Goal: Task Accomplishment & Management: Complete application form

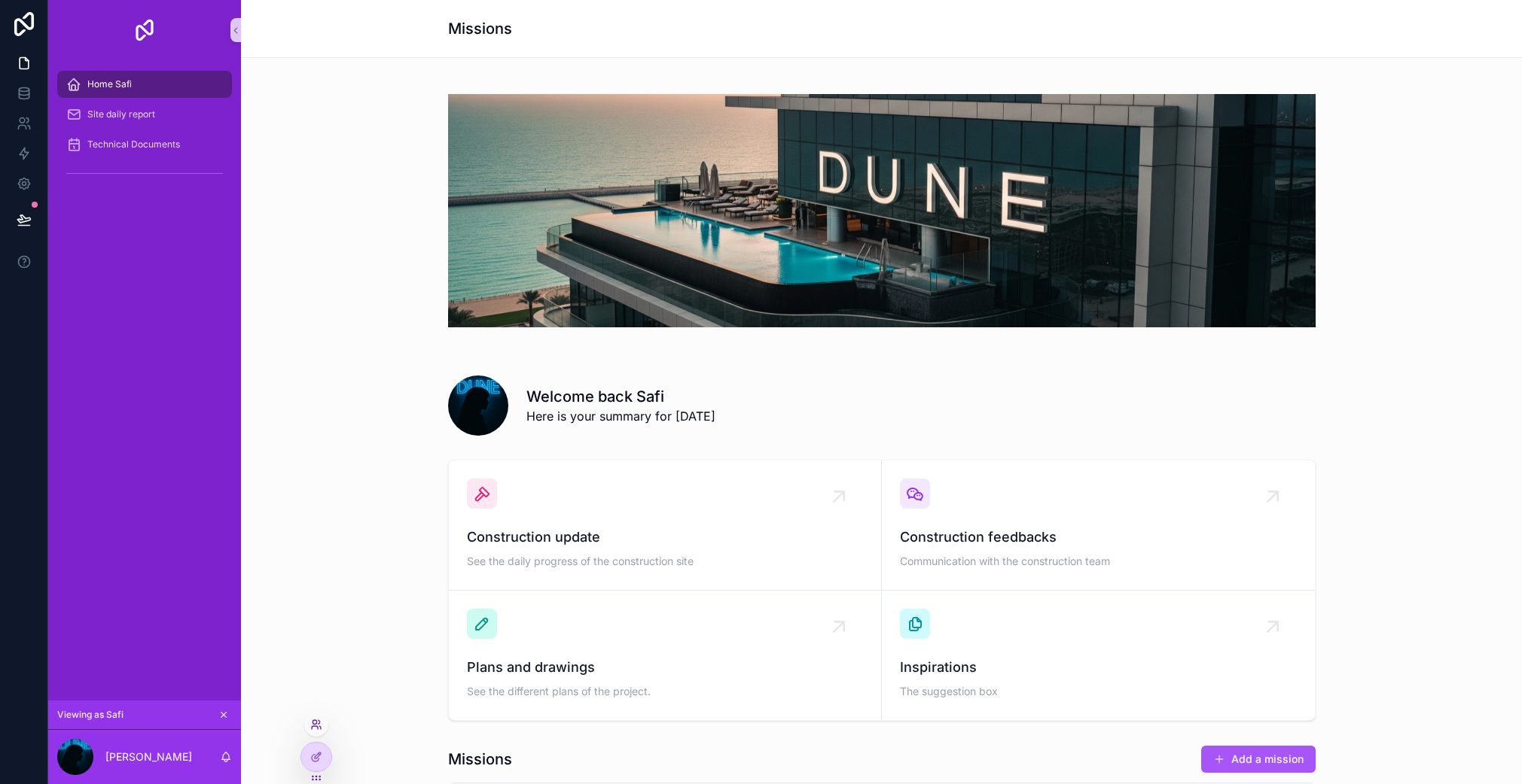
click at [316, 724] on icon at bounding box center [315, 722] width 4 height 4
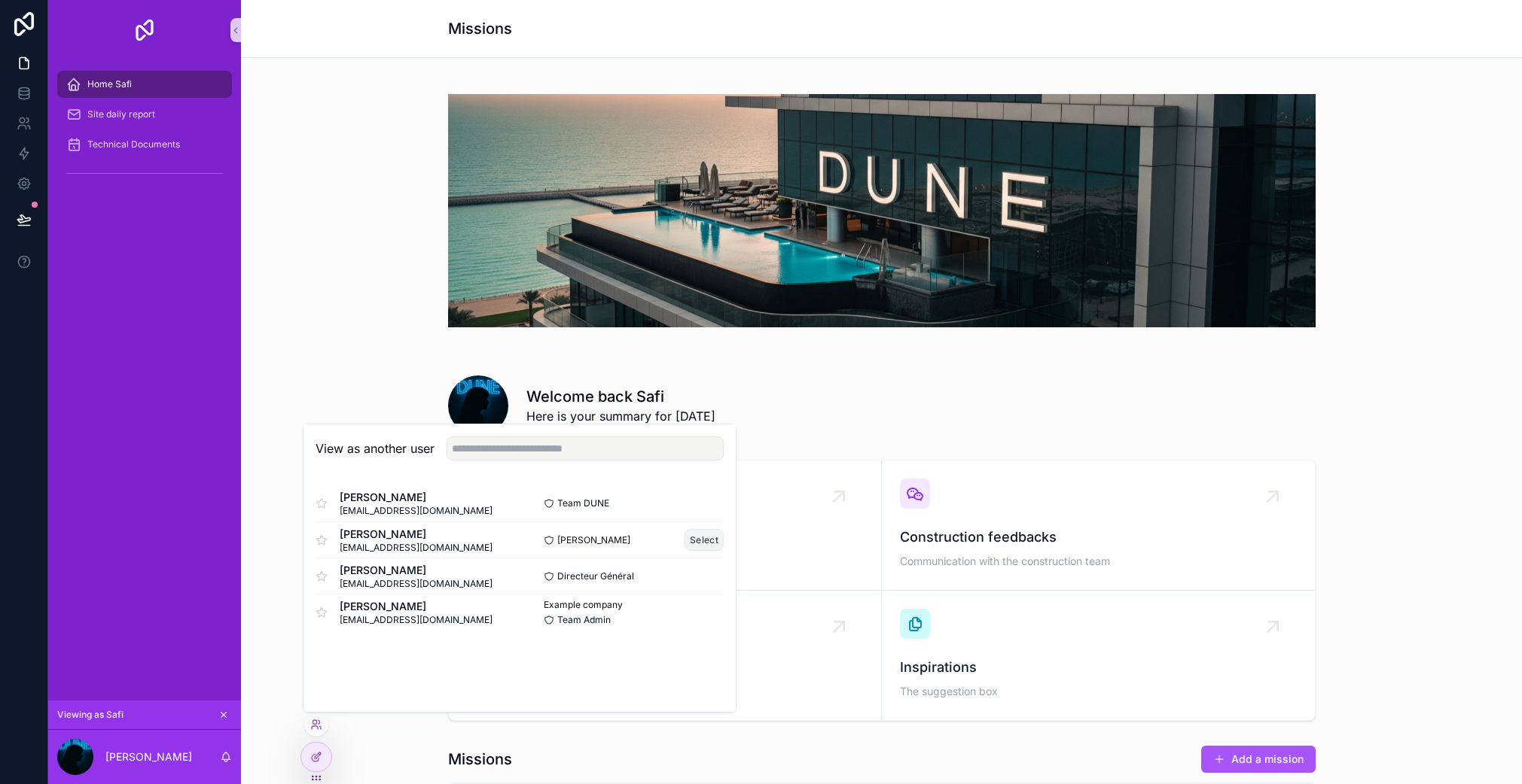
click at [697, 539] on button "Select" at bounding box center [704, 540] width 39 height 21
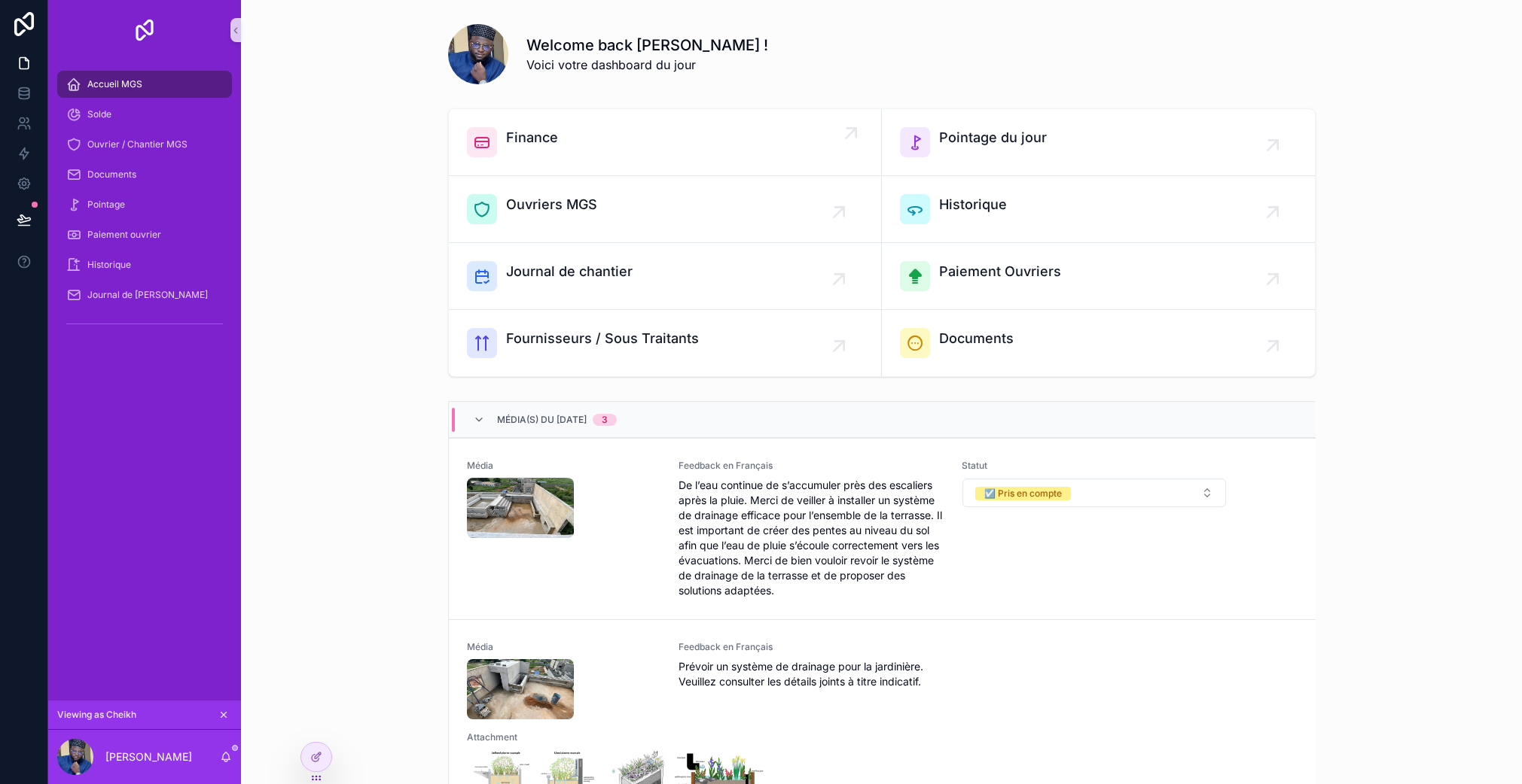
click at [577, 149] on div "Finance" at bounding box center [665, 142] width 397 height 30
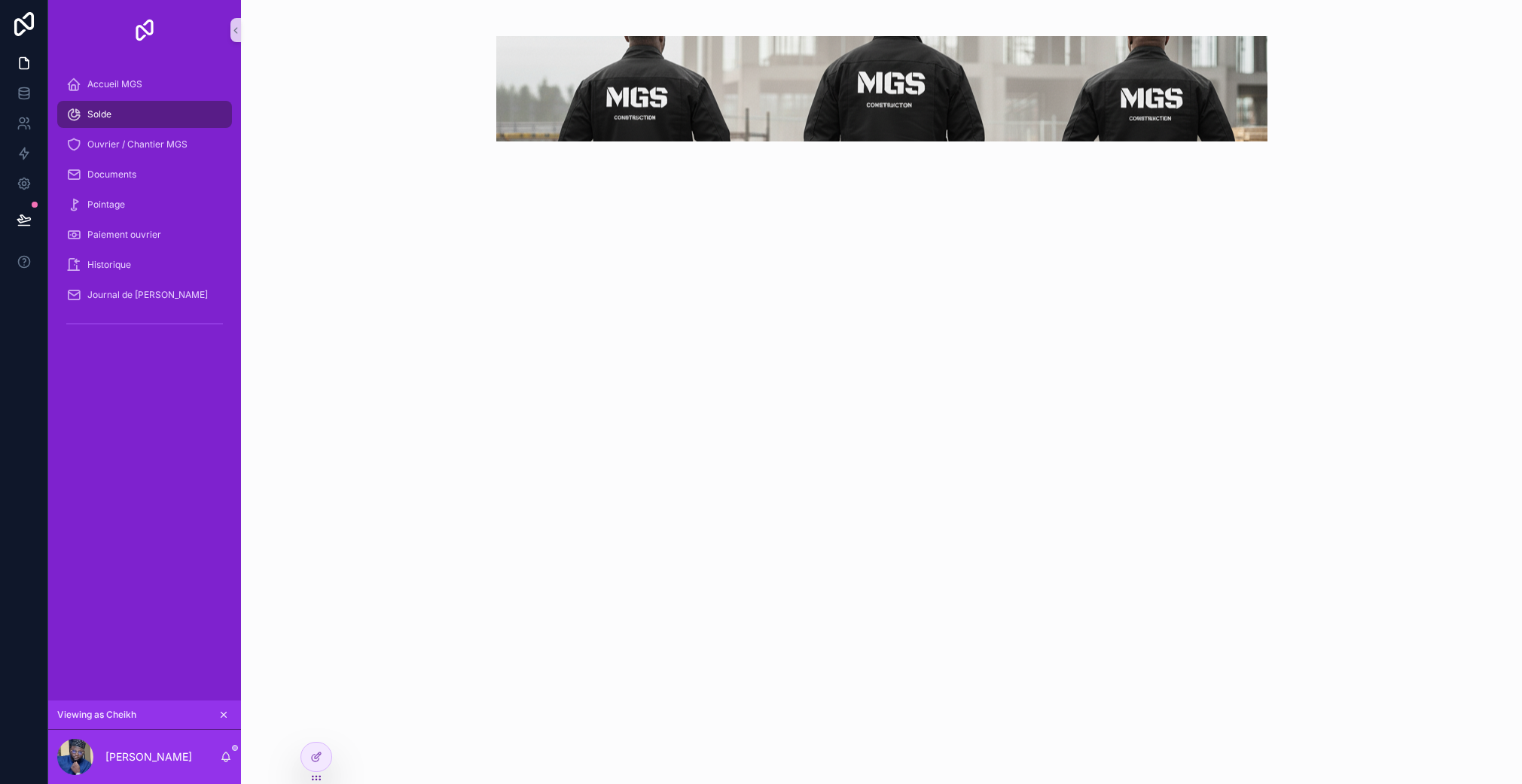
click at [146, 122] on div "Solde" at bounding box center [144, 114] width 156 height 24
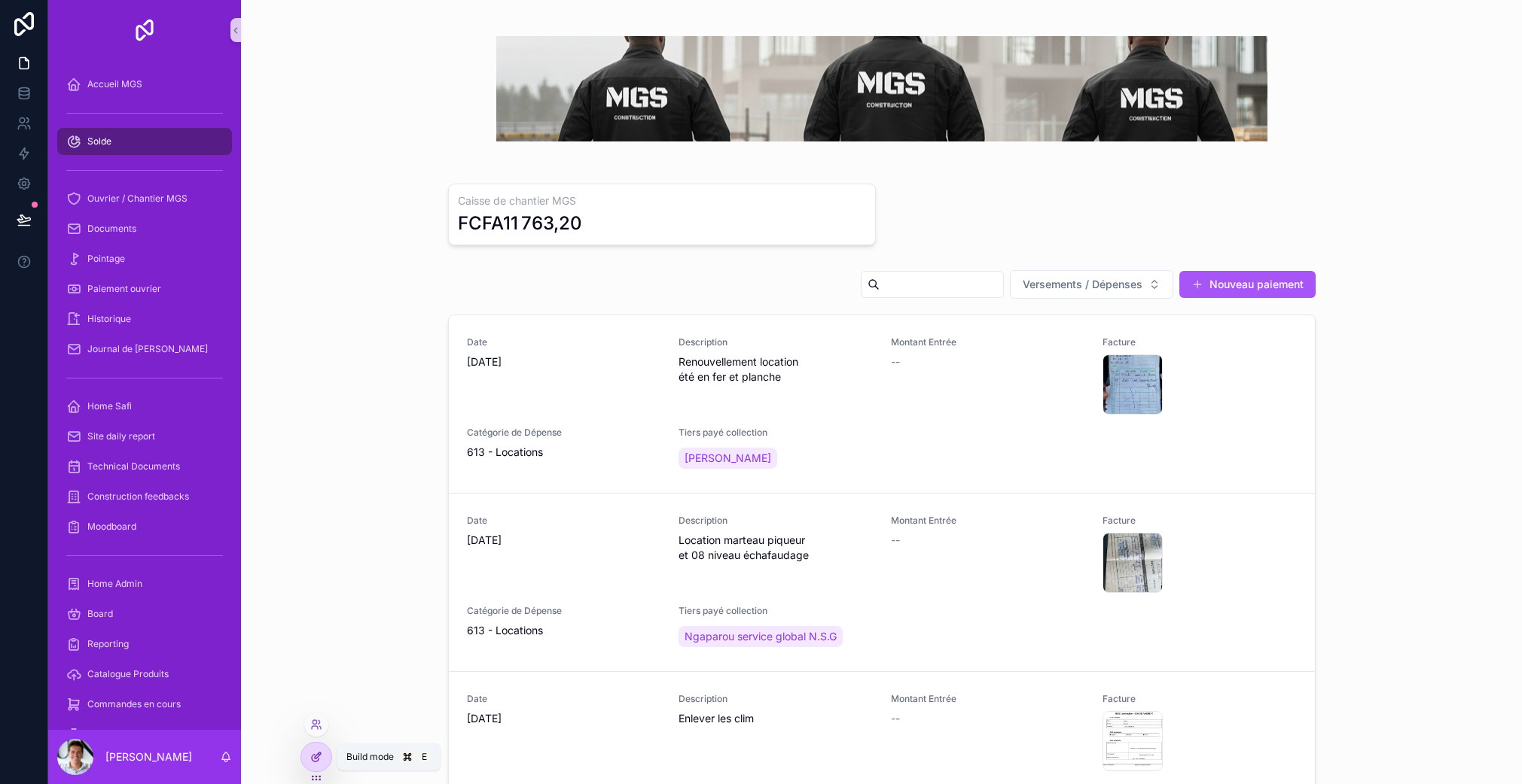
click at [304, 761] on div at bounding box center [316, 757] width 30 height 28
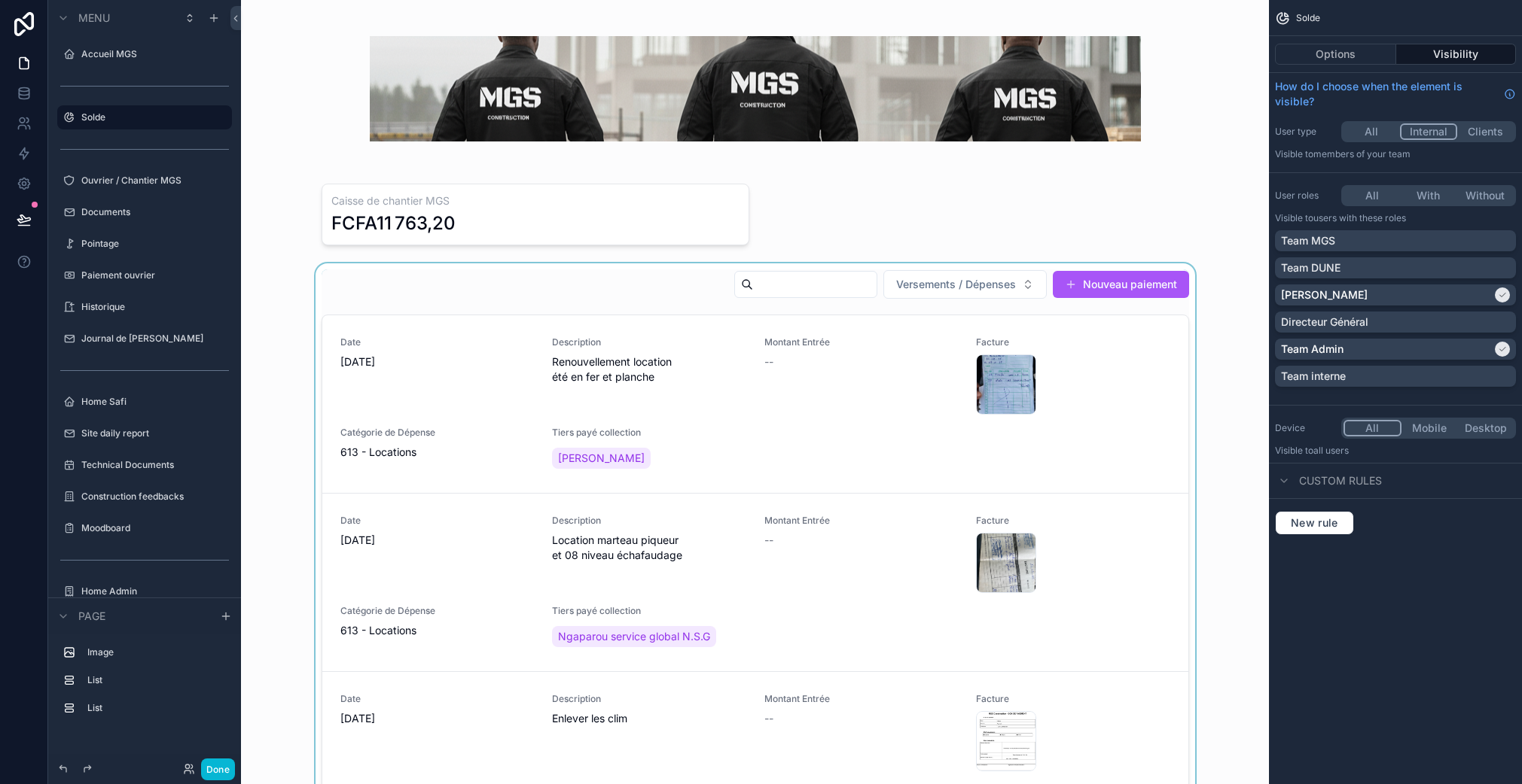
click at [997, 299] on div "scrollable content" at bounding box center [754, 586] width 1004 height 646
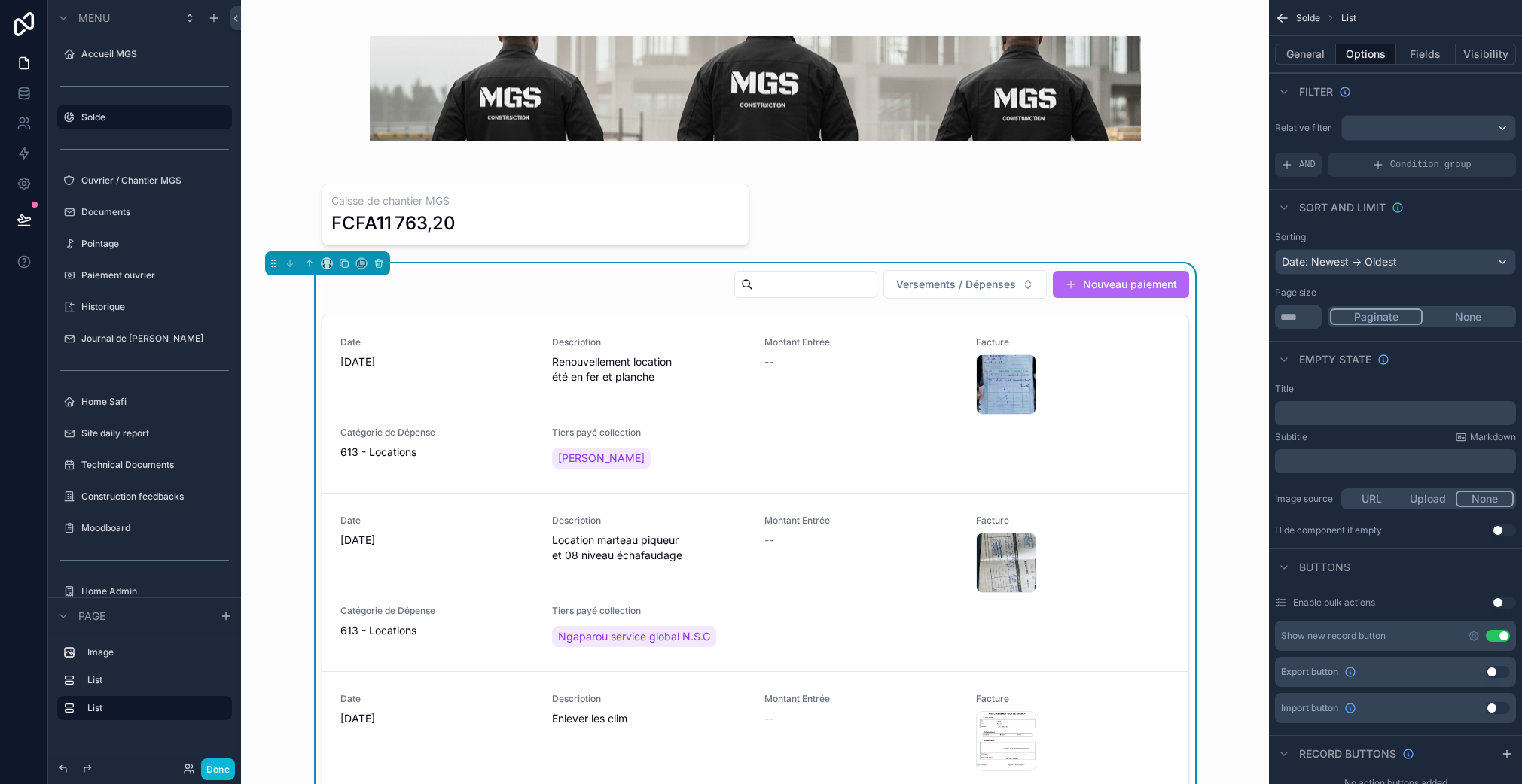
click at [1122, 272] on button "Nouveau paiement" at bounding box center [1121, 285] width 136 height 27
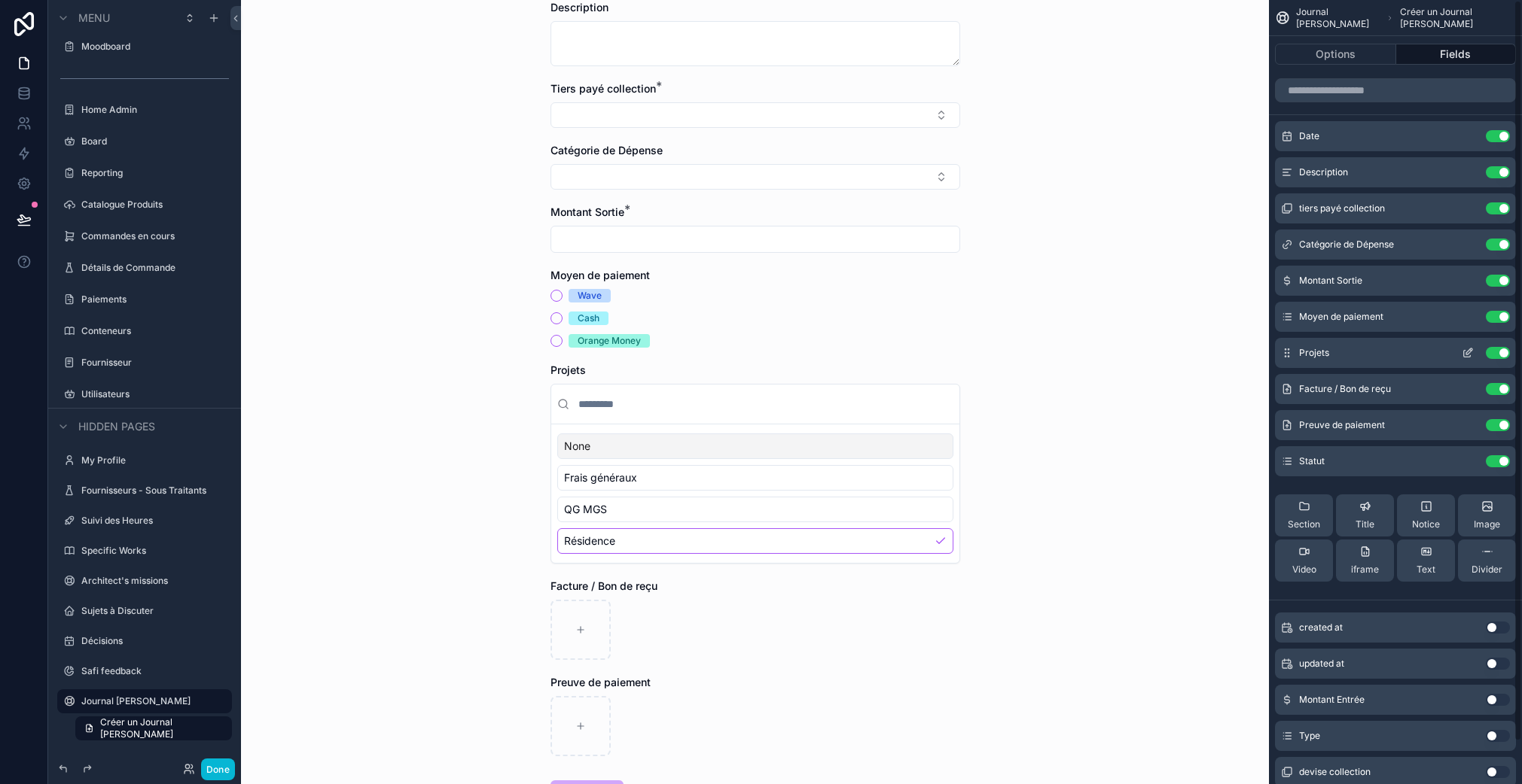
scroll to position [28, 0]
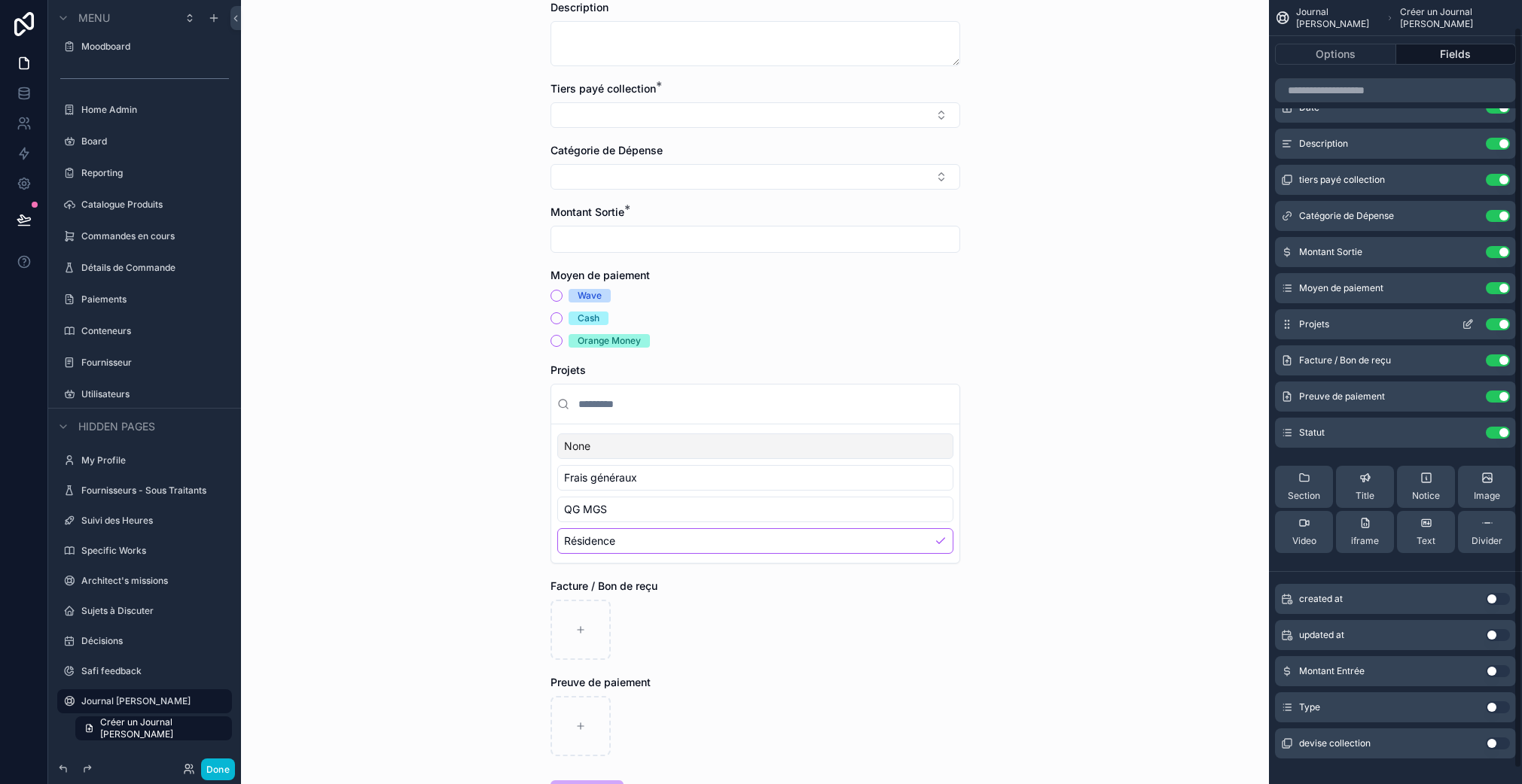
click at [1467, 322] on icon "scrollable content" at bounding box center [1468, 324] width 12 height 12
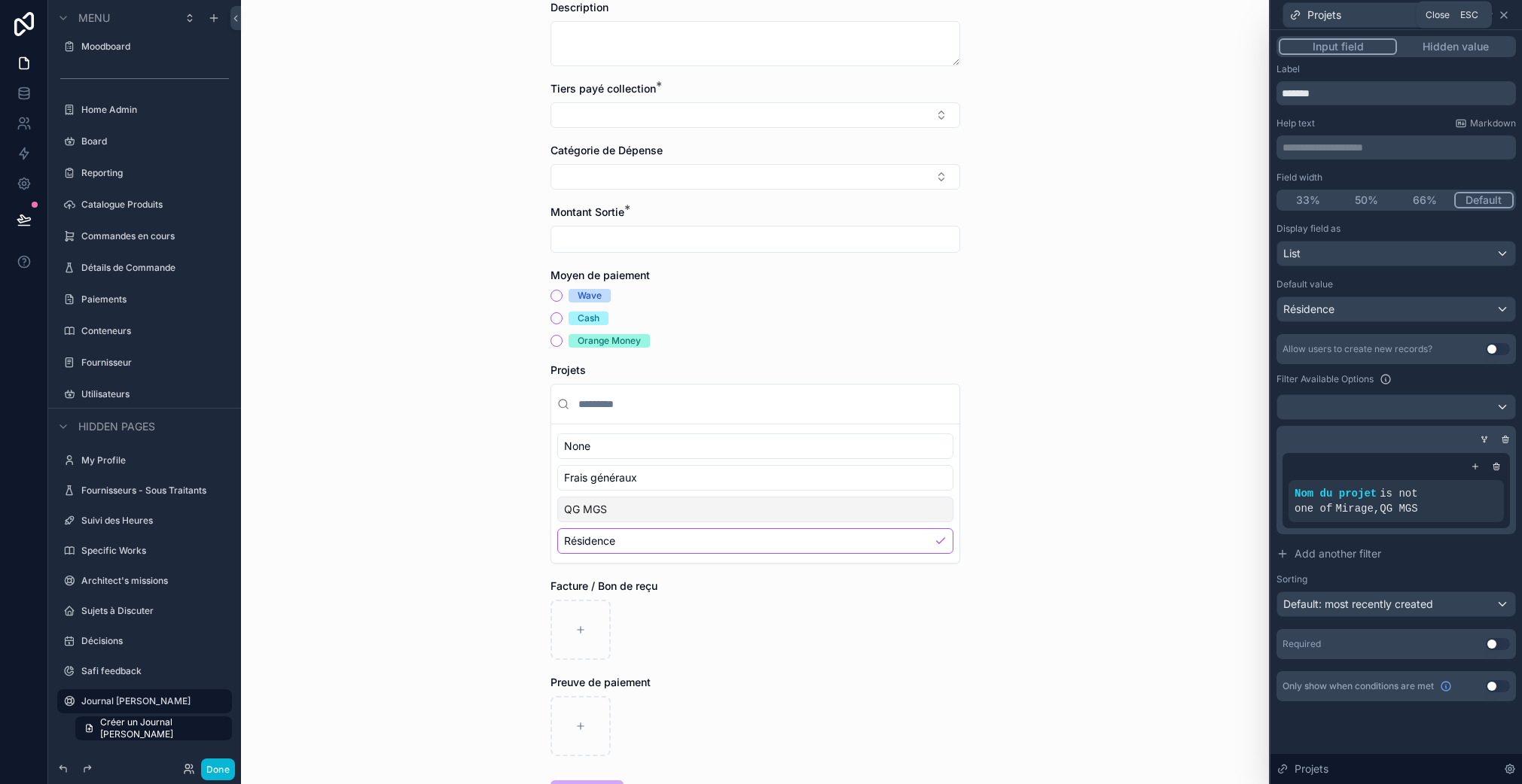
click at [1509, 14] on icon at bounding box center [1504, 15] width 12 height 12
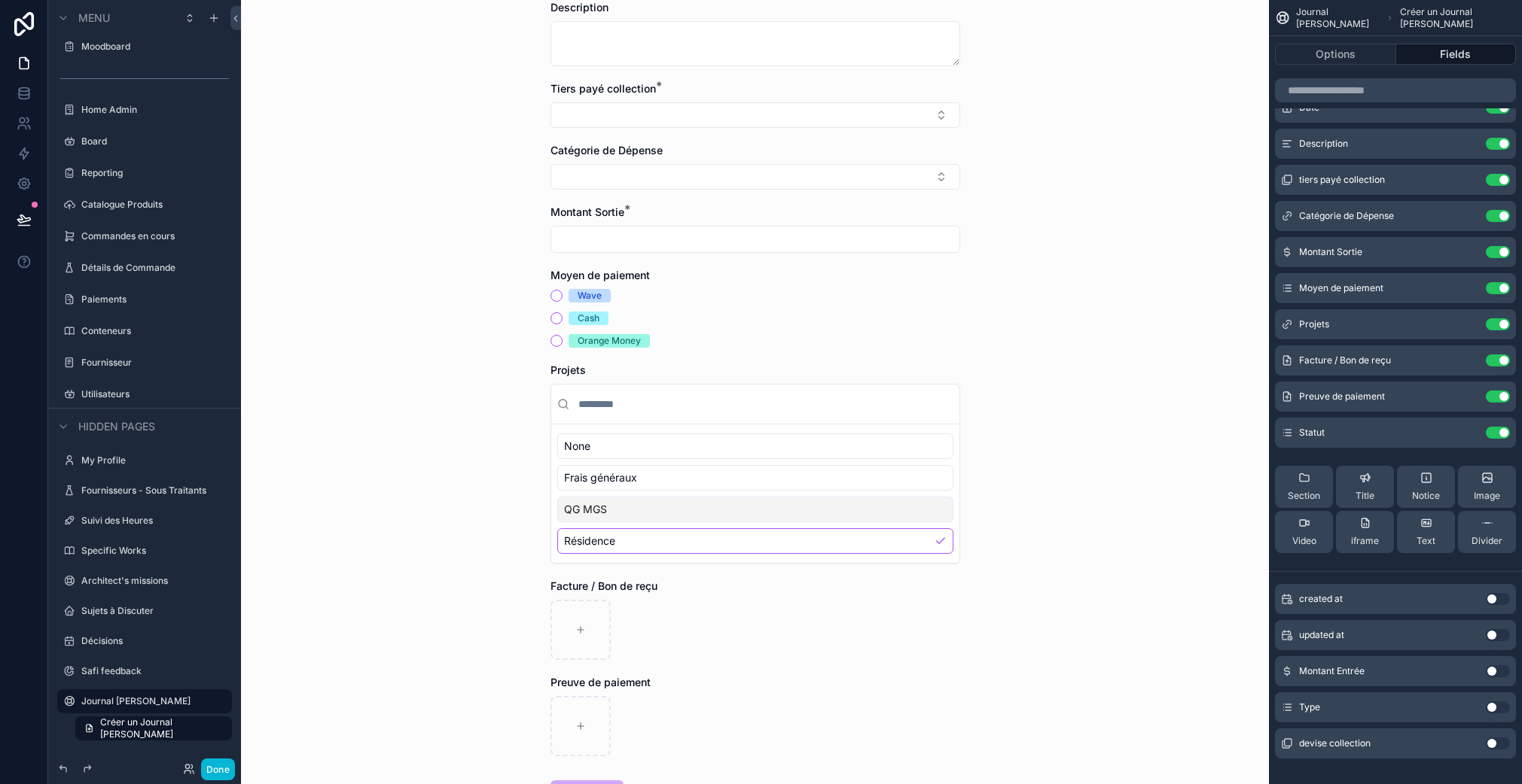
click at [1501, 741] on button "Use setting" at bounding box center [1498, 743] width 24 height 12
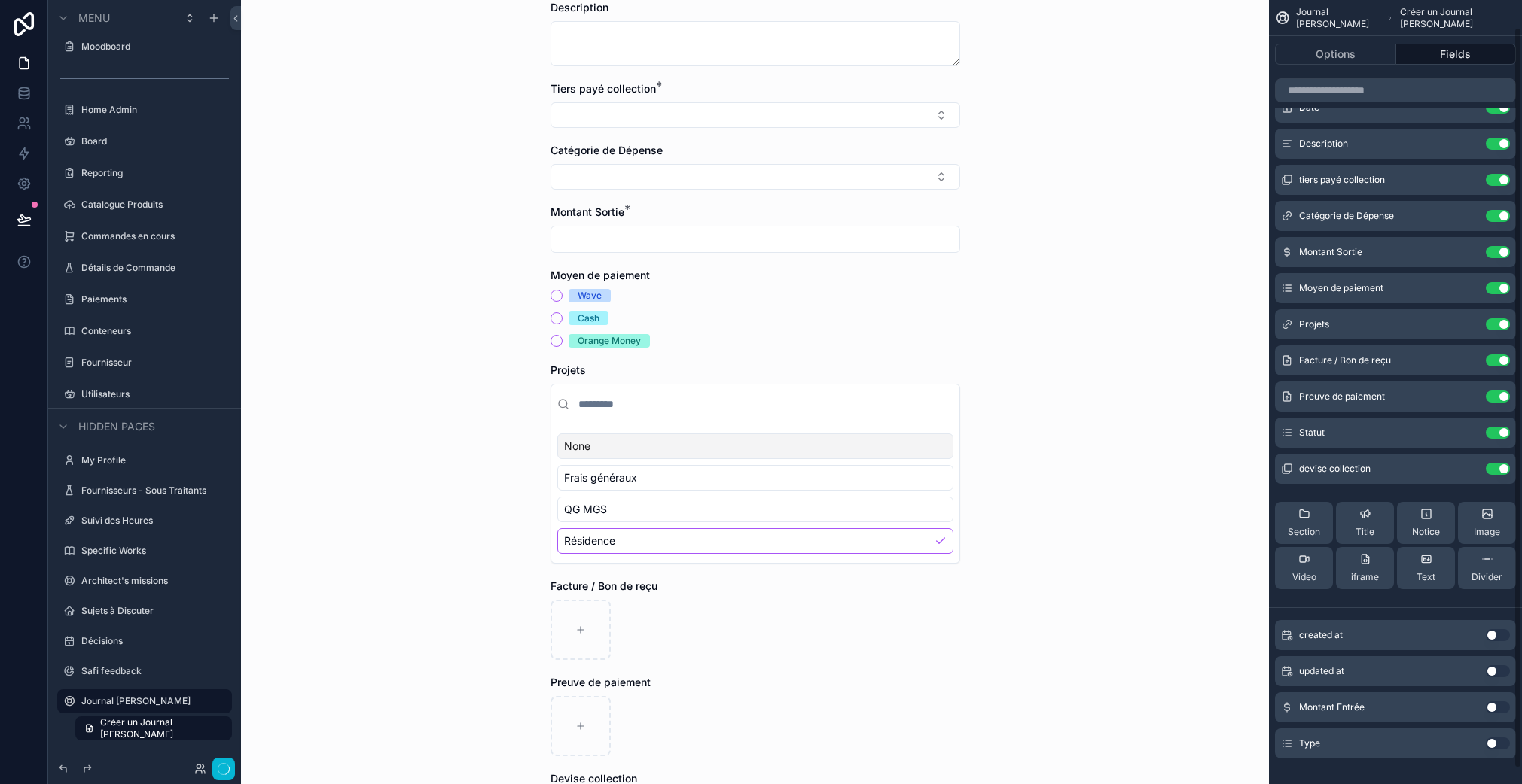
scroll to position [0, 0]
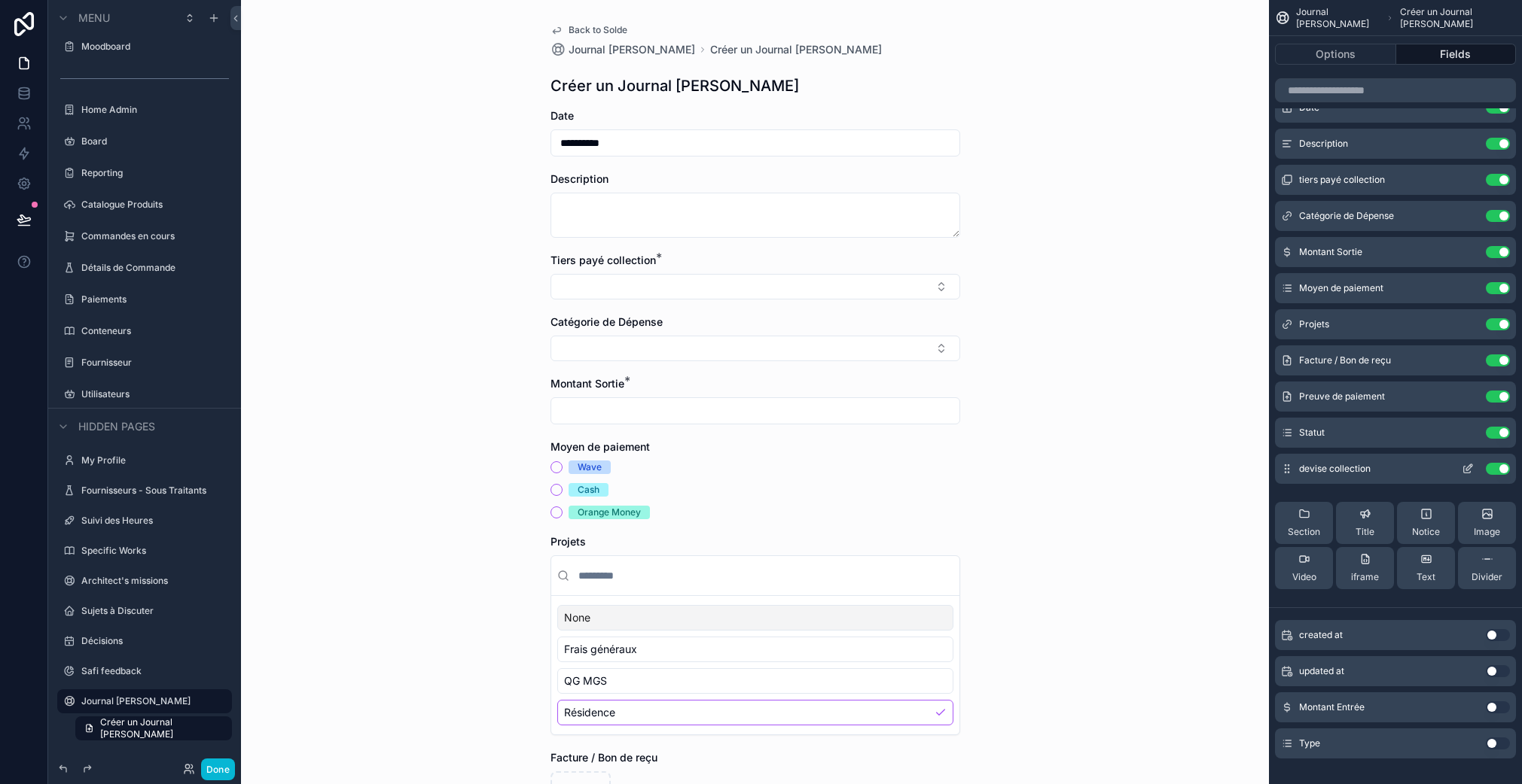
click at [1471, 470] on icon "scrollable content" at bounding box center [1468, 468] width 12 height 12
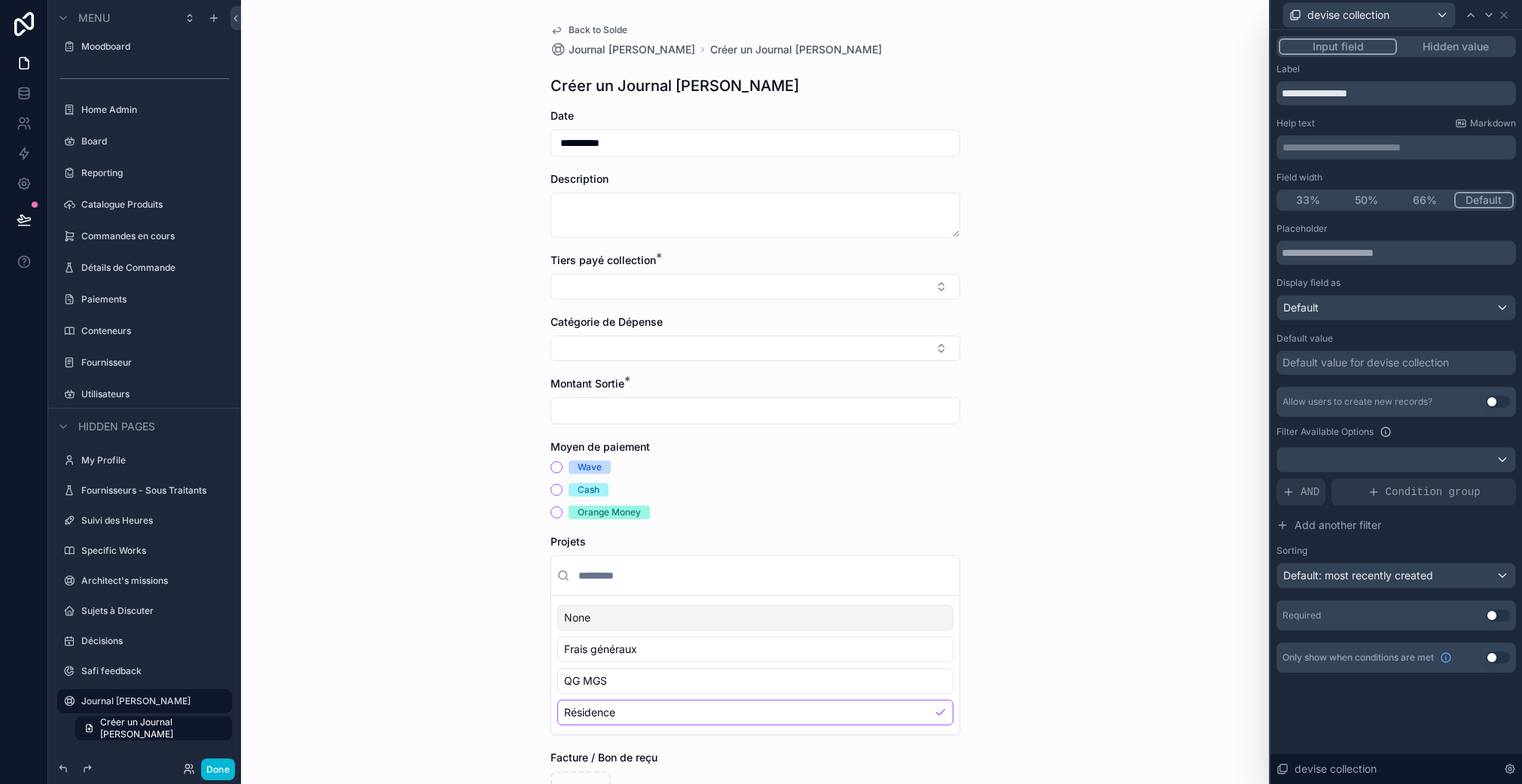
click at [1445, 47] on button "Hidden value" at bounding box center [1455, 47] width 117 height 17
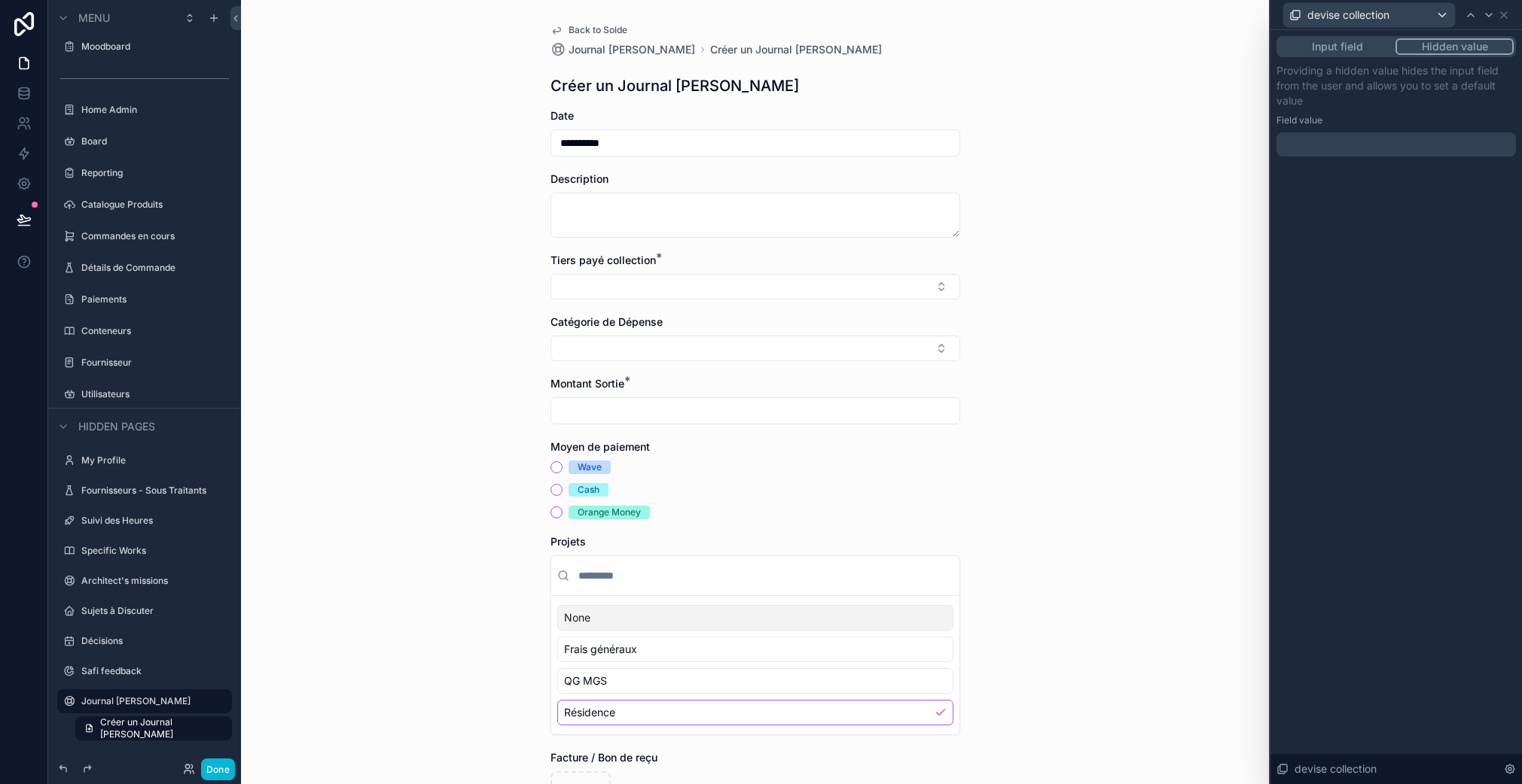
click at [1339, 147] on div at bounding box center [1396, 144] width 239 height 24
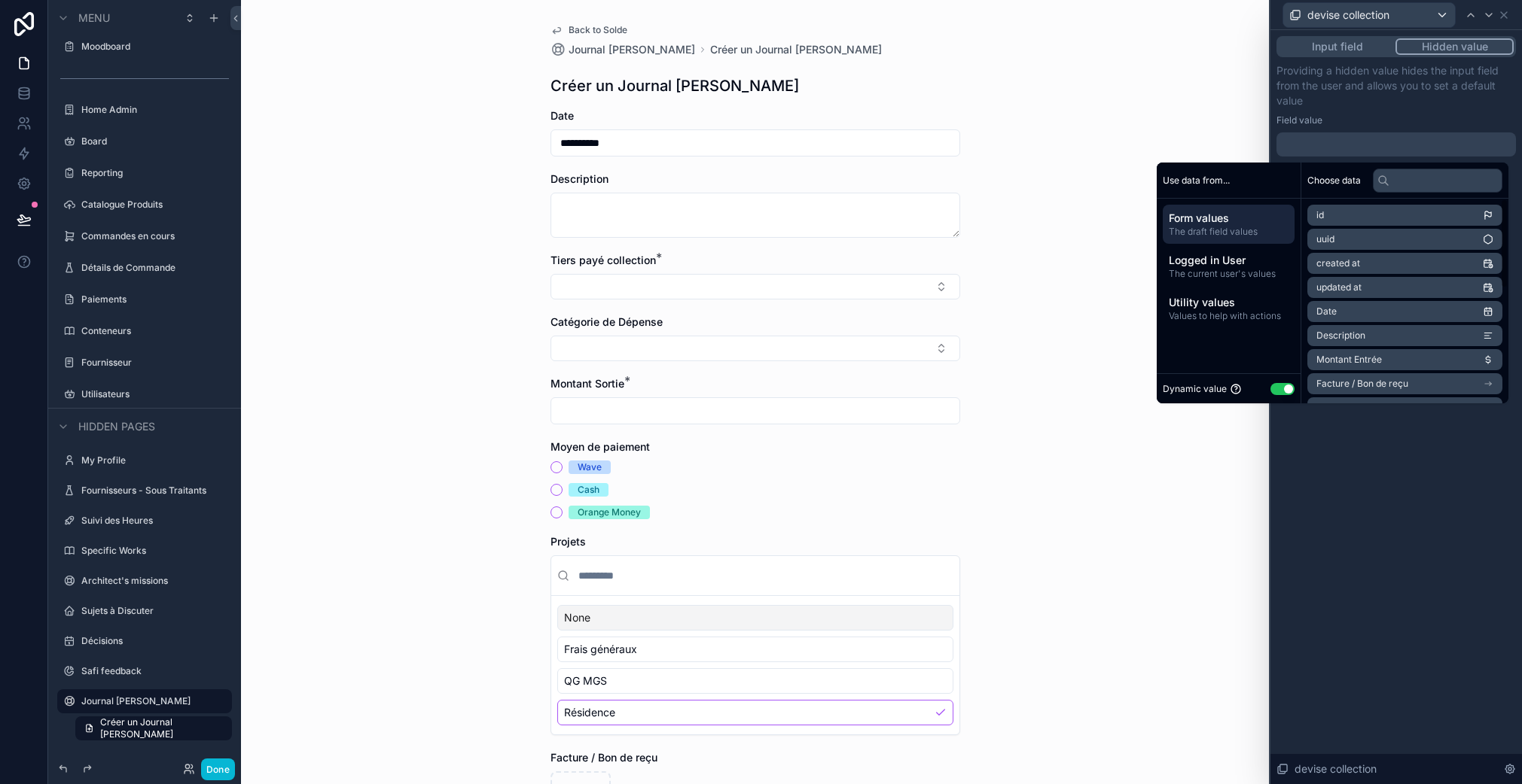
click at [1279, 390] on button "Use setting" at bounding box center [1282, 389] width 24 height 12
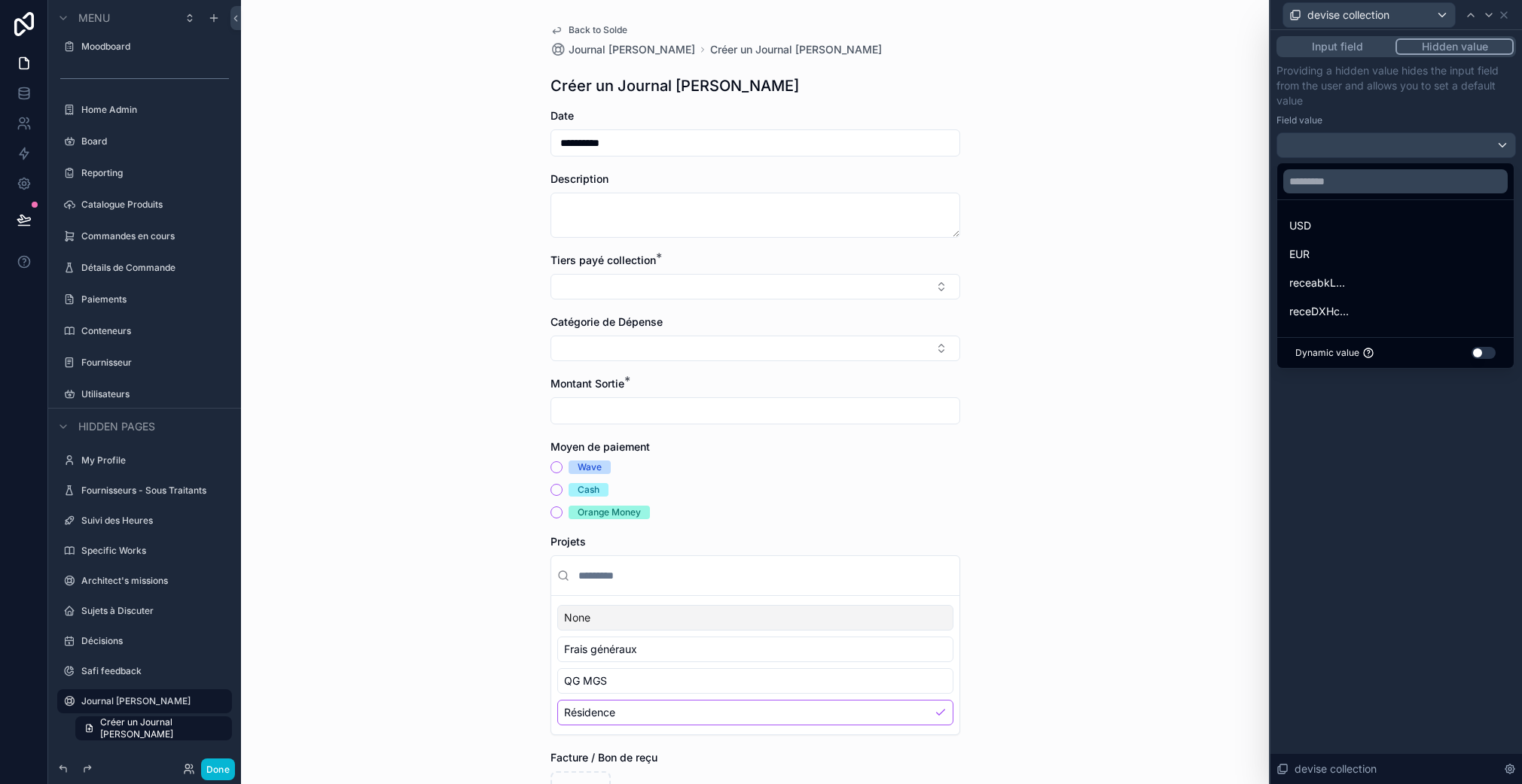
click at [1335, 290] on span "receabkL..." at bounding box center [1316, 283] width 55 height 18
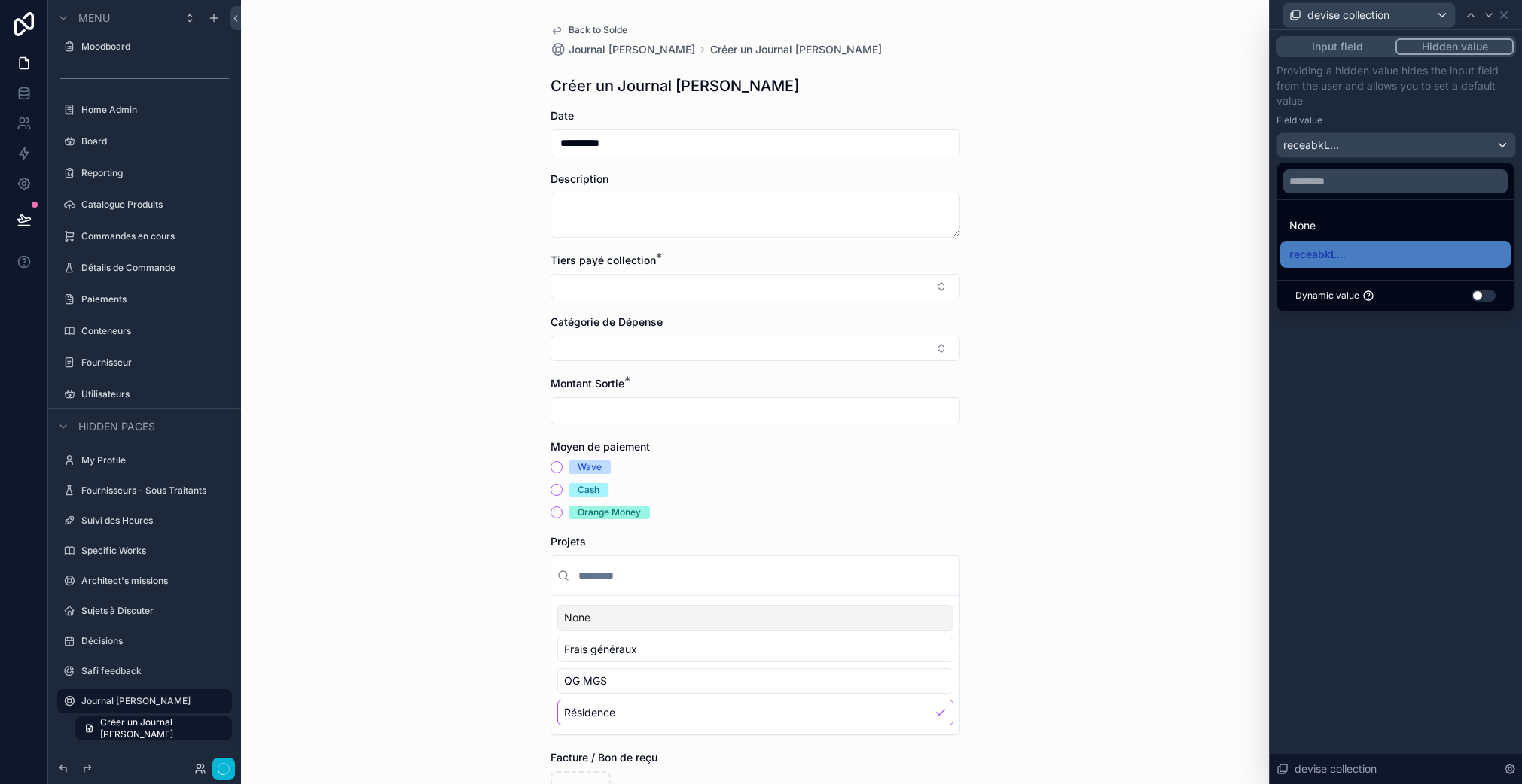
click at [1393, 372] on div "Input field Hidden value Providing a hidden value hides the input field from th…" at bounding box center [1396, 407] width 252 height 754
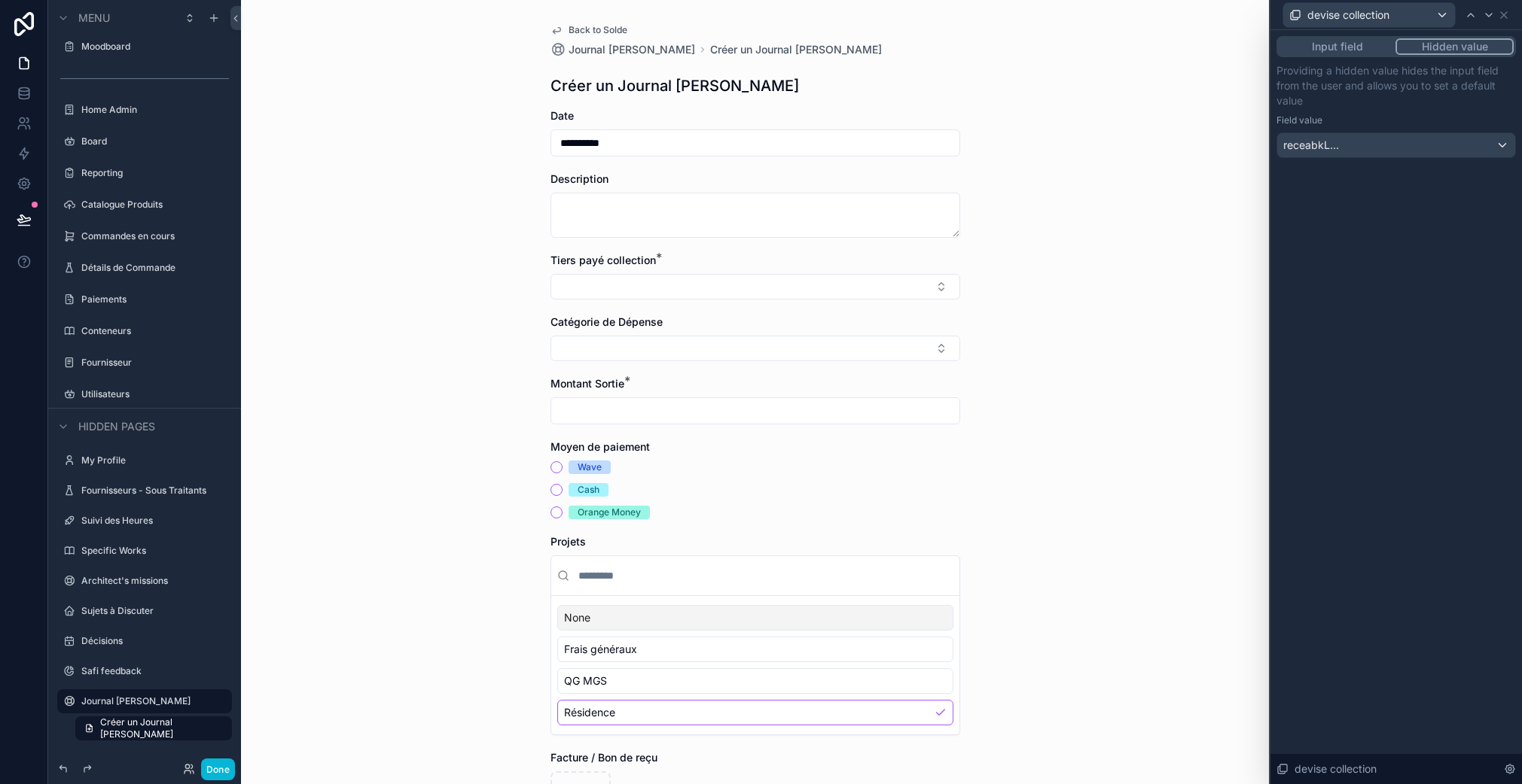
scroll to position [18, 0]
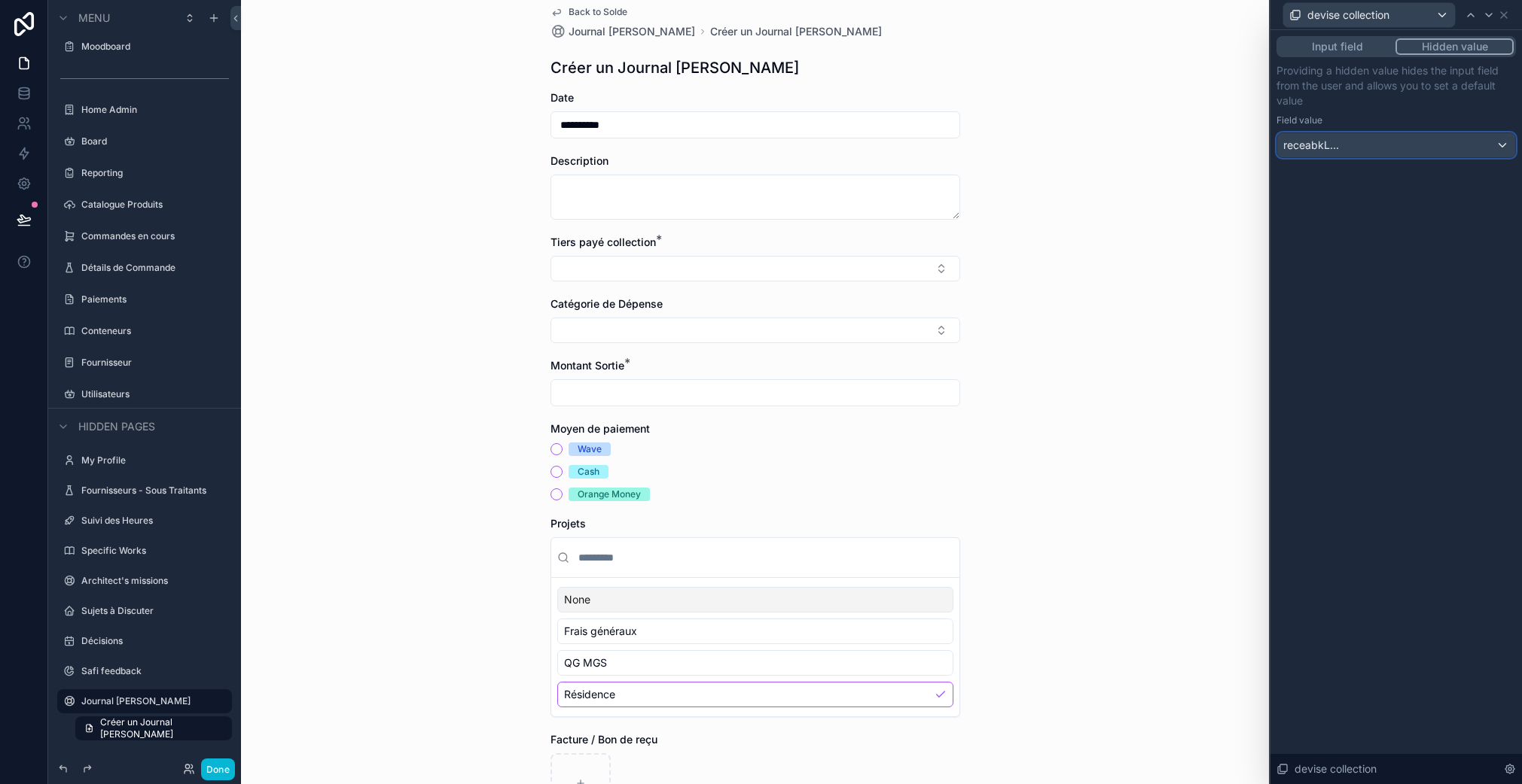
click at [1329, 157] on button "receabkL..." at bounding box center [1396, 145] width 239 height 25
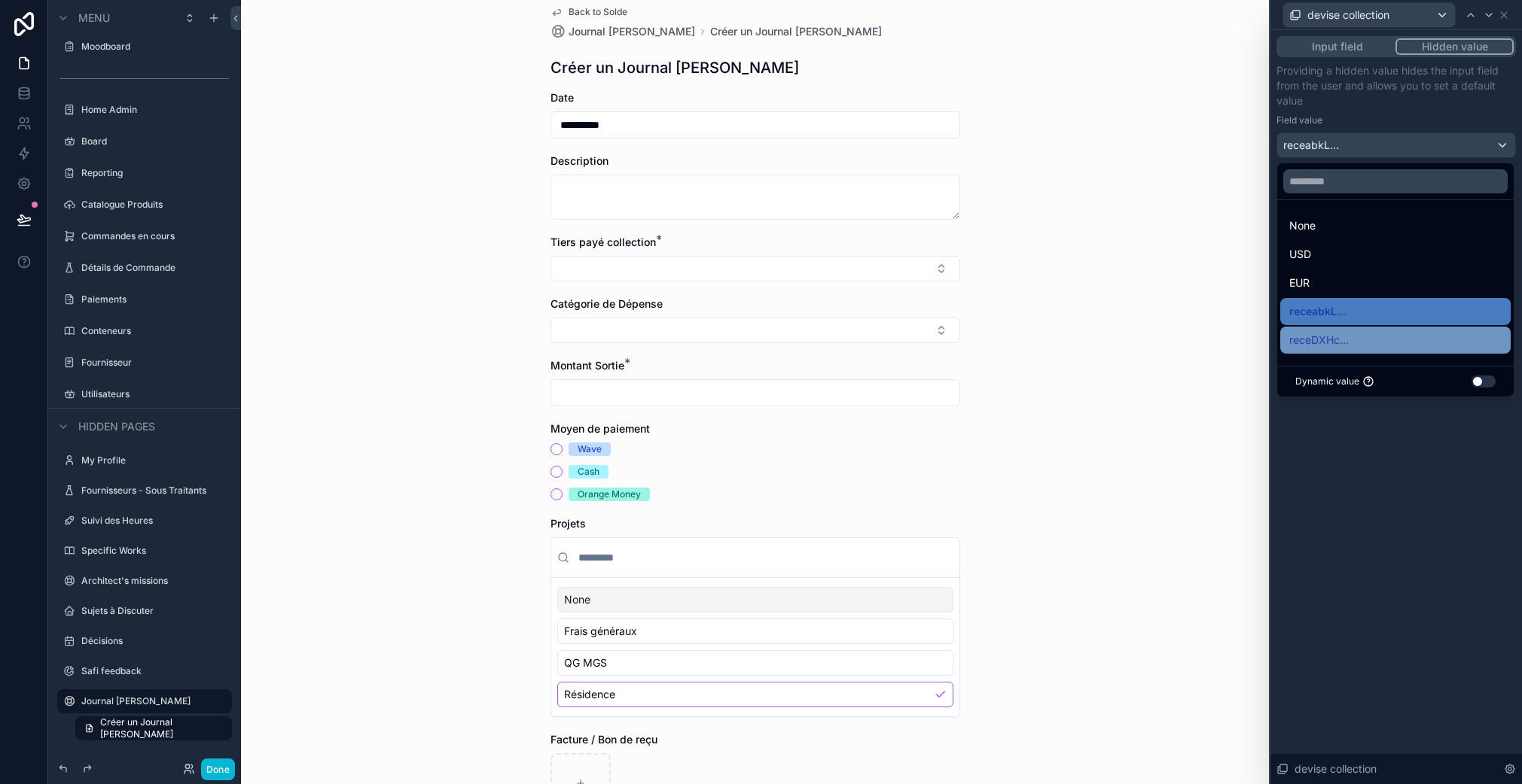
click at [1347, 340] on span "receDXHc..." at bounding box center [1318, 340] width 59 height 18
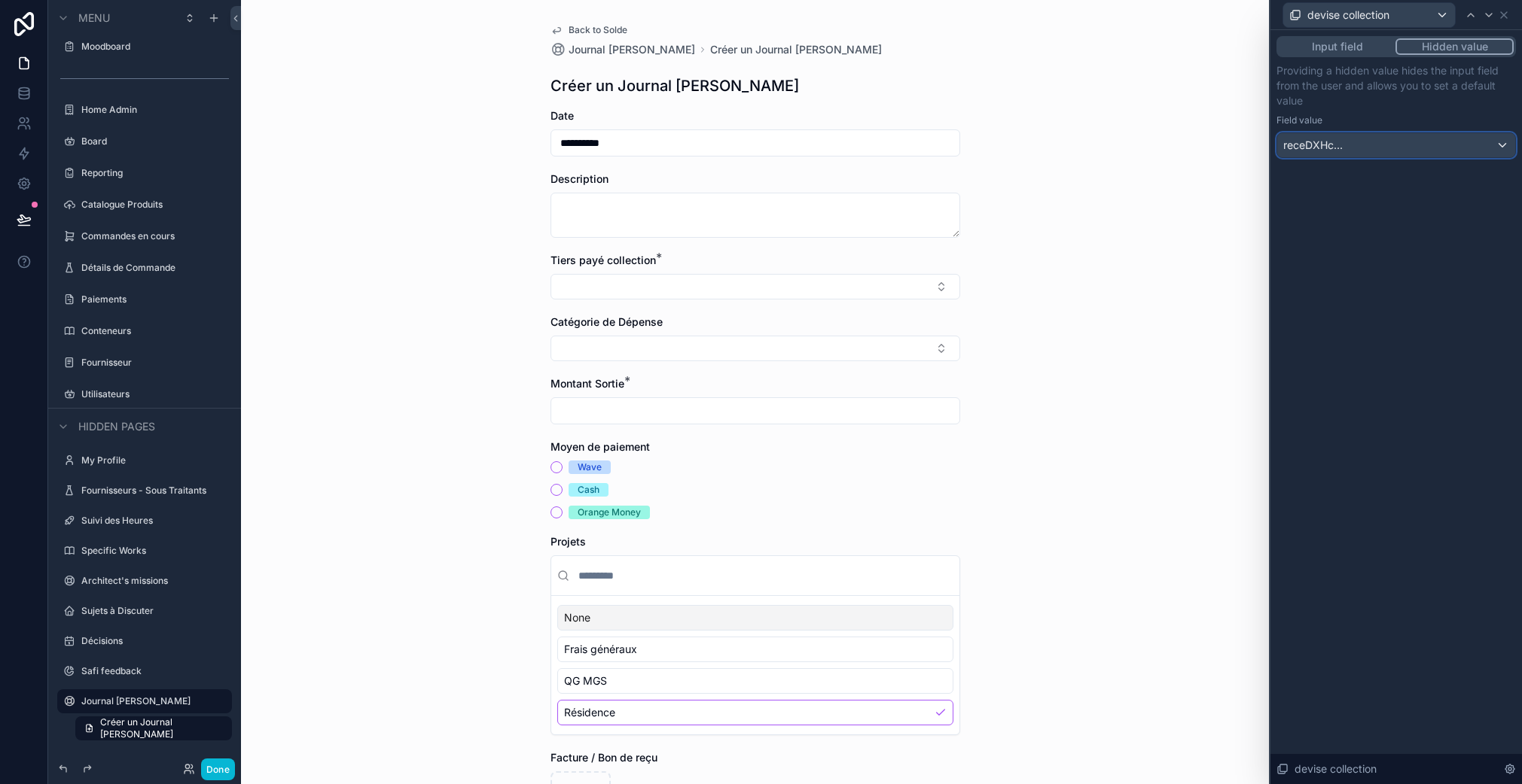
click at [1351, 148] on div "receDXHc..." at bounding box center [1396, 145] width 238 height 24
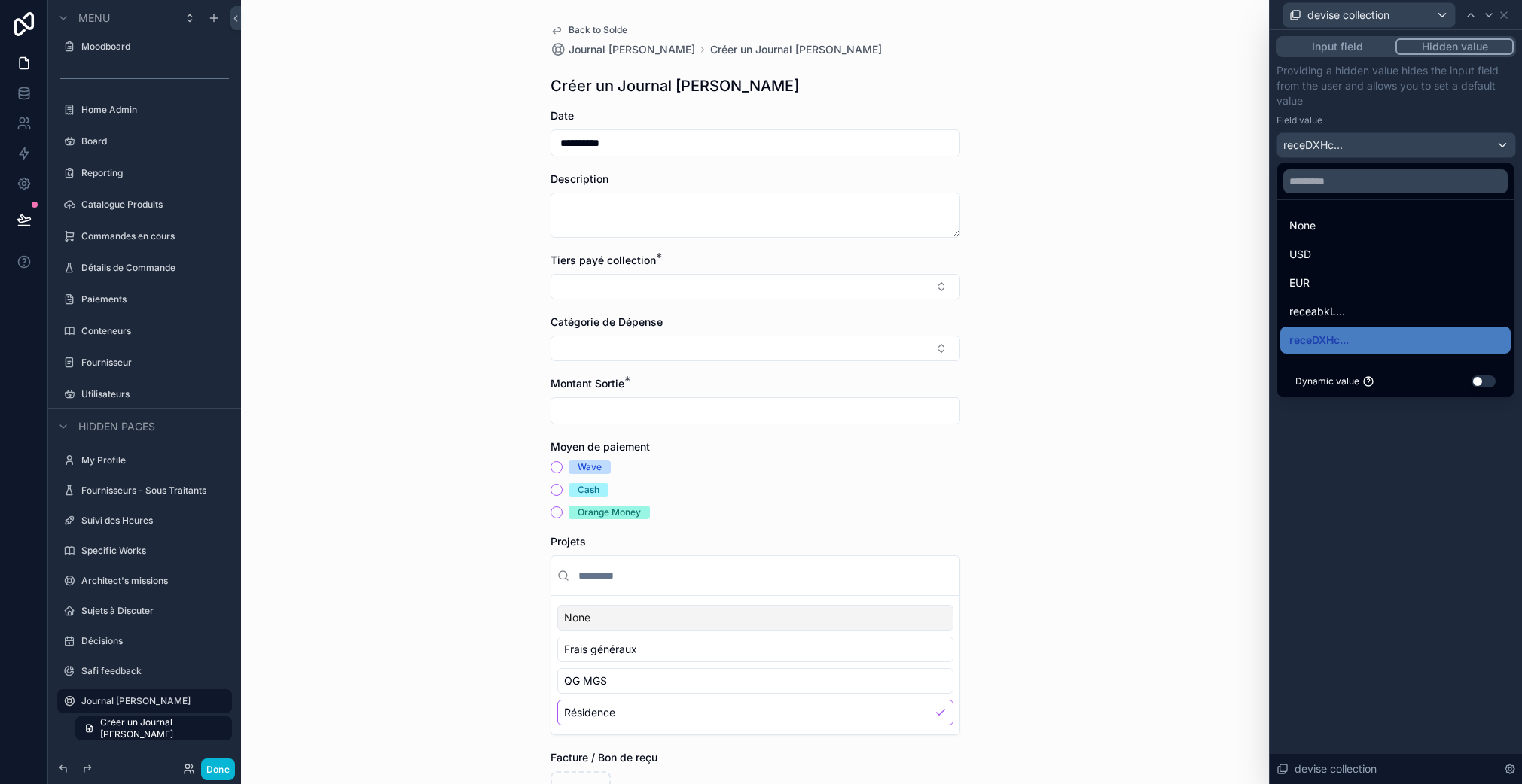
click at [1482, 379] on button "Use setting" at bounding box center [1483, 382] width 24 height 12
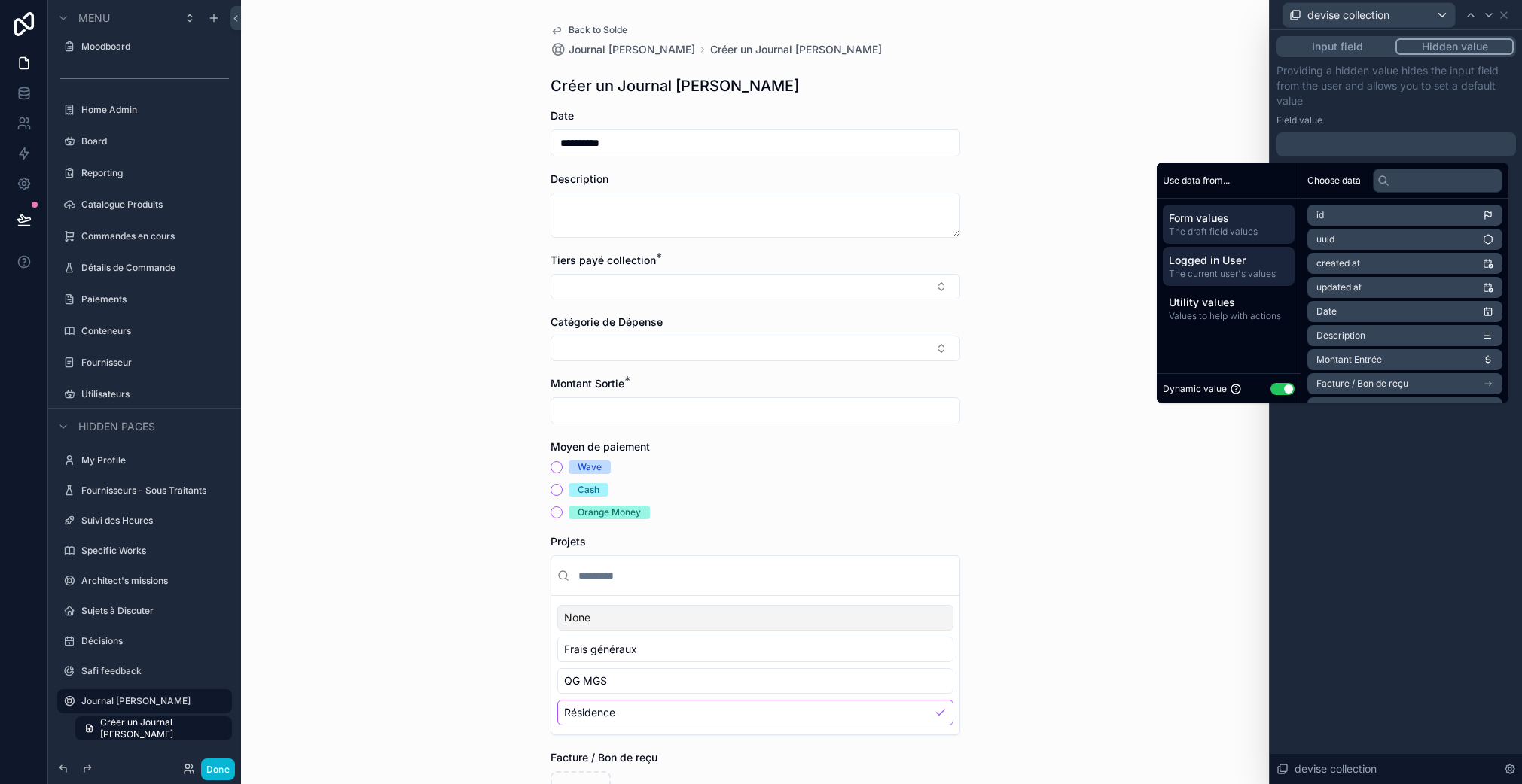
click at [1205, 268] on span "The current user's values" at bounding box center [1228, 274] width 120 height 12
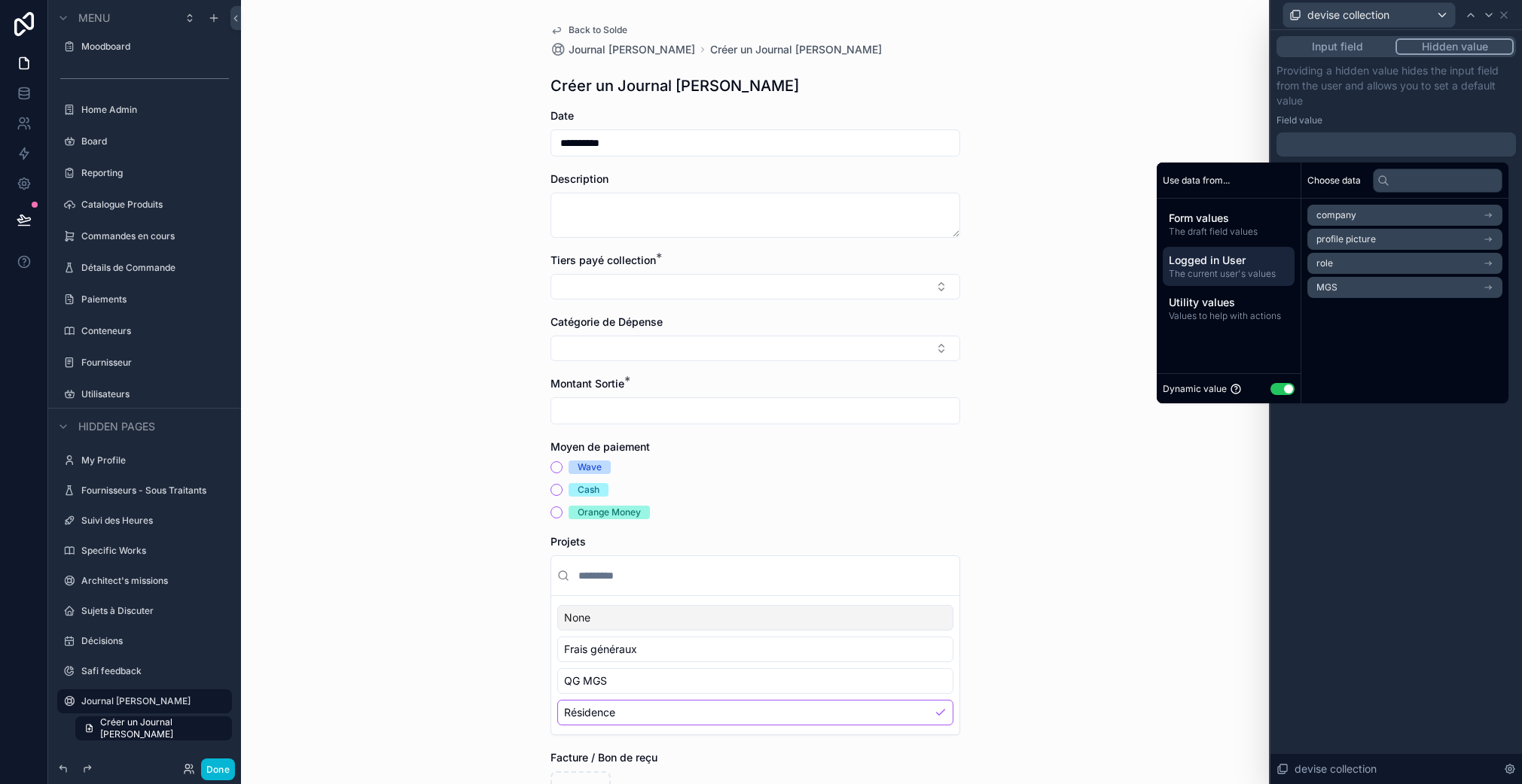
click at [1327, 266] on li "role" at bounding box center [1404, 263] width 195 height 21
click at [1198, 256] on span "Logged in User" at bounding box center [1228, 259] width 120 height 15
click at [1332, 272] on li "role" at bounding box center [1404, 263] width 195 height 21
click at [1336, 245] on span "users collection" at bounding box center [1349, 242] width 67 height 12
click at [1257, 267] on span "Logged in User" at bounding box center [1228, 259] width 120 height 15
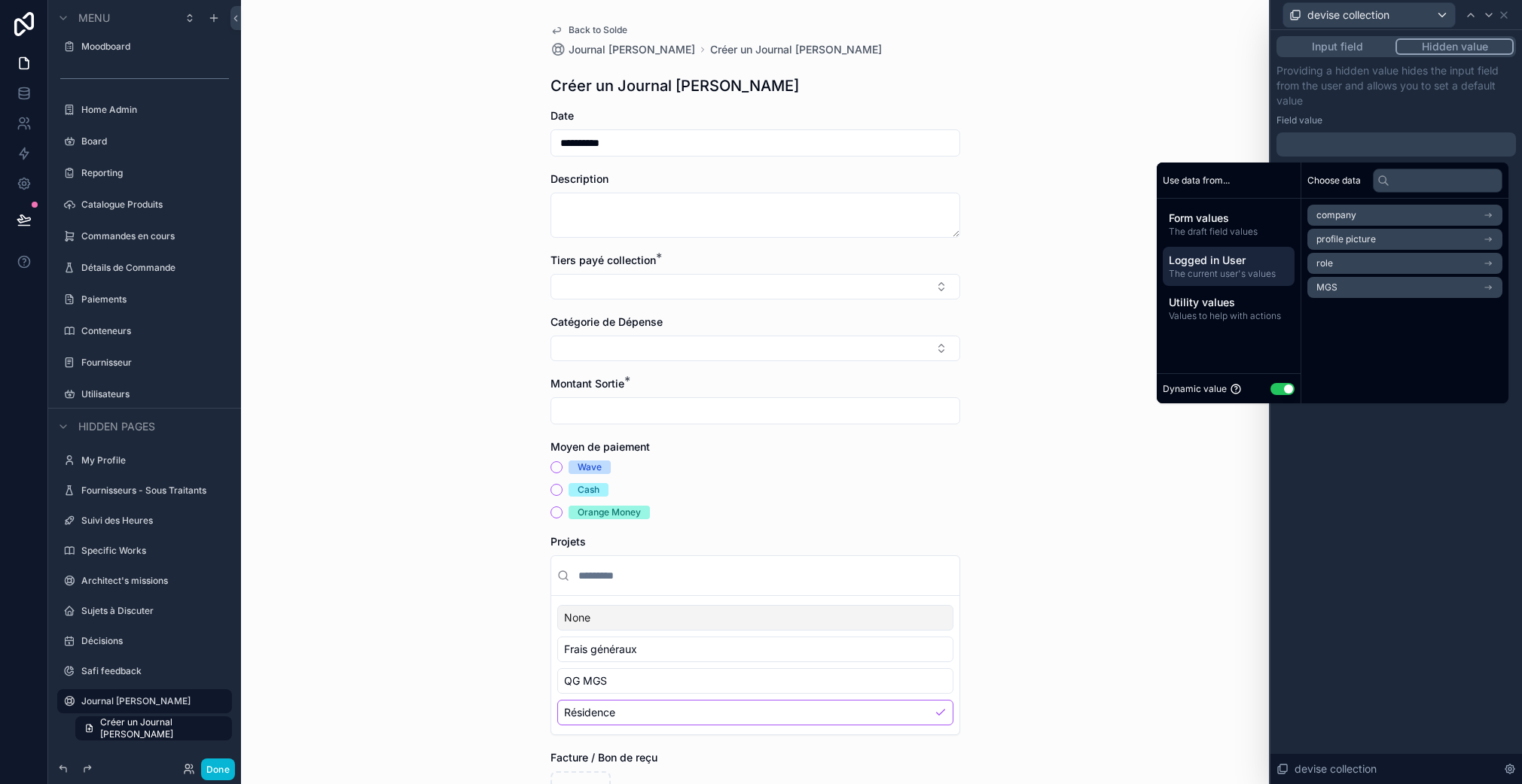
click at [1255, 269] on span "The current user's values" at bounding box center [1228, 274] width 120 height 12
click at [1315, 279] on li "MGS" at bounding box center [1404, 288] width 195 height 21
click at [1222, 268] on span "The current user's values" at bounding box center [1228, 274] width 120 height 12
click at [1222, 268] on span "The current user's values" at bounding box center [1220, 274] width 120 height 12
click at [1329, 236] on span "profile picture" at bounding box center [1345, 239] width 59 height 12
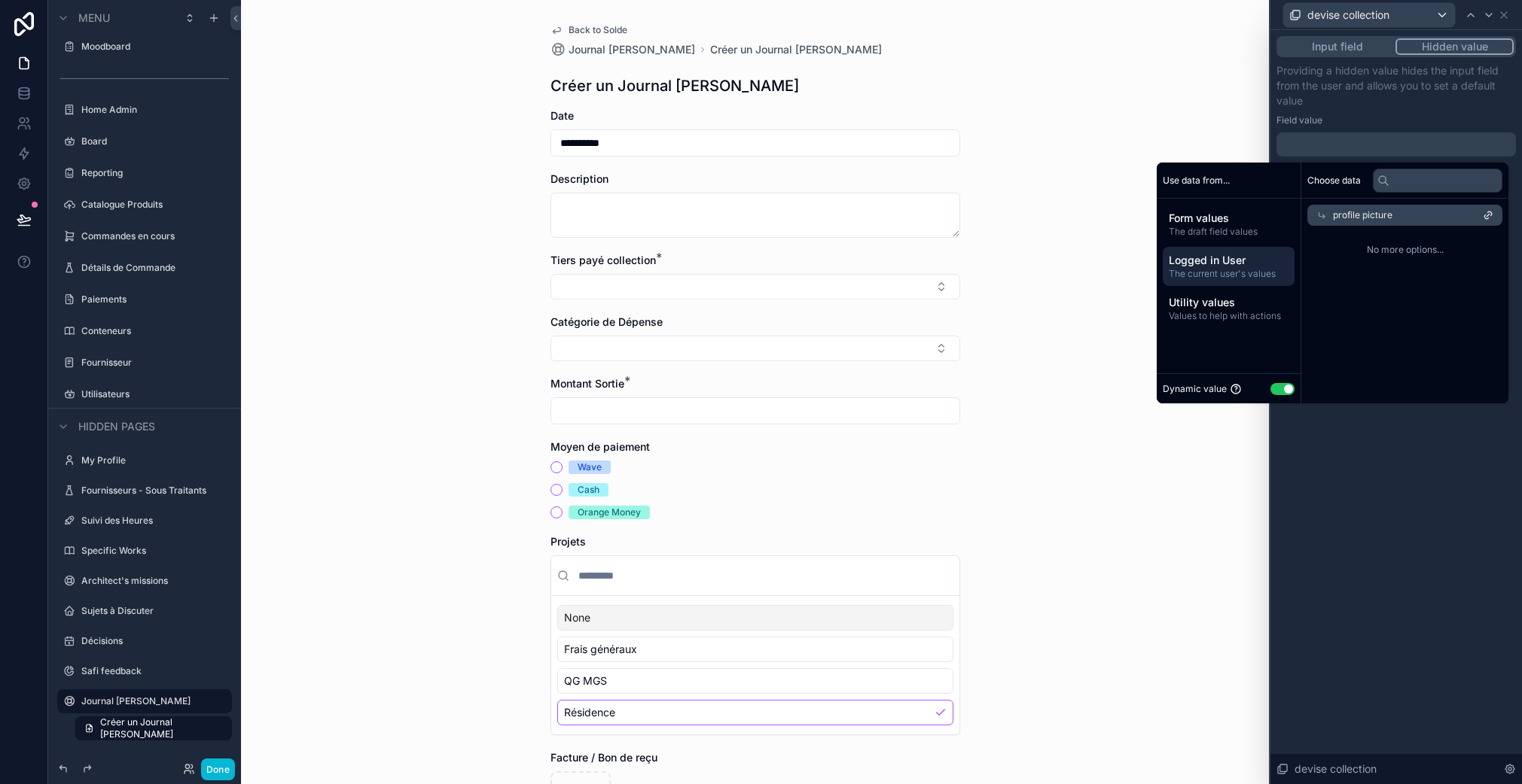
click at [1373, 212] on span "profile picture" at bounding box center [1362, 215] width 59 height 12
click at [1348, 219] on li "company" at bounding box center [1404, 216] width 195 height 21
click at [1228, 277] on span "The current user's values" at bounding box center [1228, 274] width 120 height 12
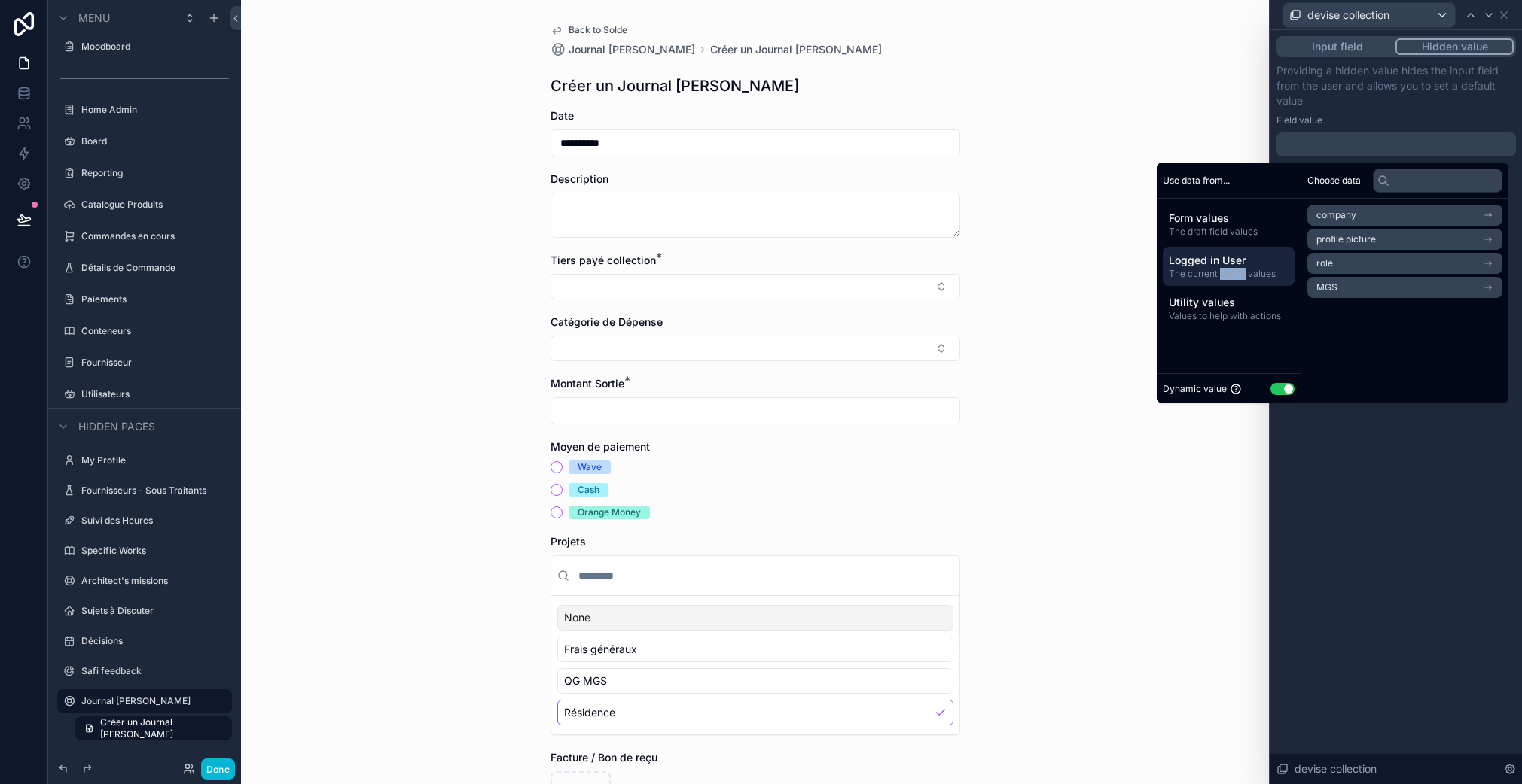
click at [1228, 276] on span "The current user's values" at bounding box center [1228, 274] width 120 height 12
click at [1220, 229] on span "The draft field values" at bounding box center [1228, 231] width 120 height 12
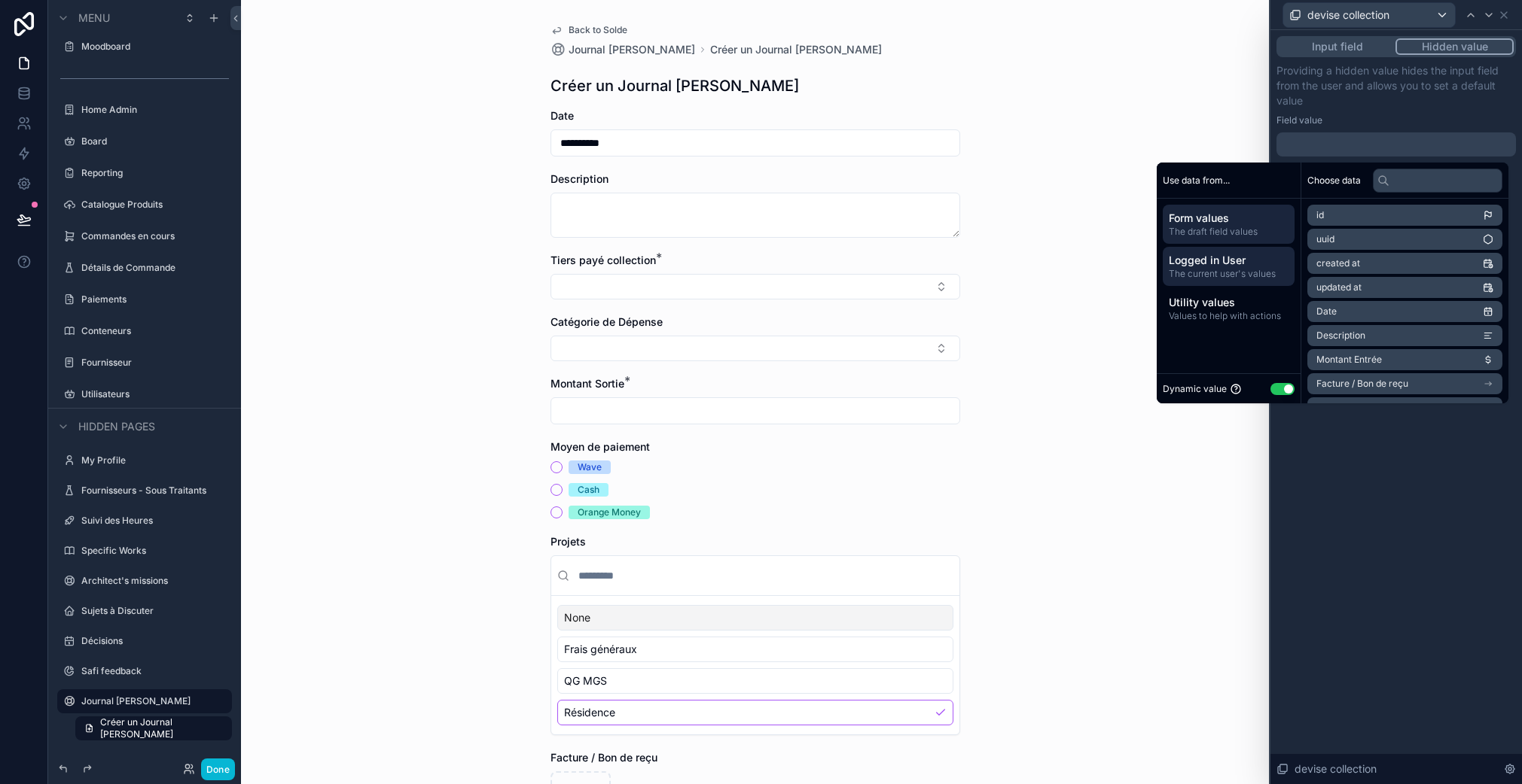
click at [1229, 268] on span "The current user's values" at bounding box center [1228, 274] width 120 height 12
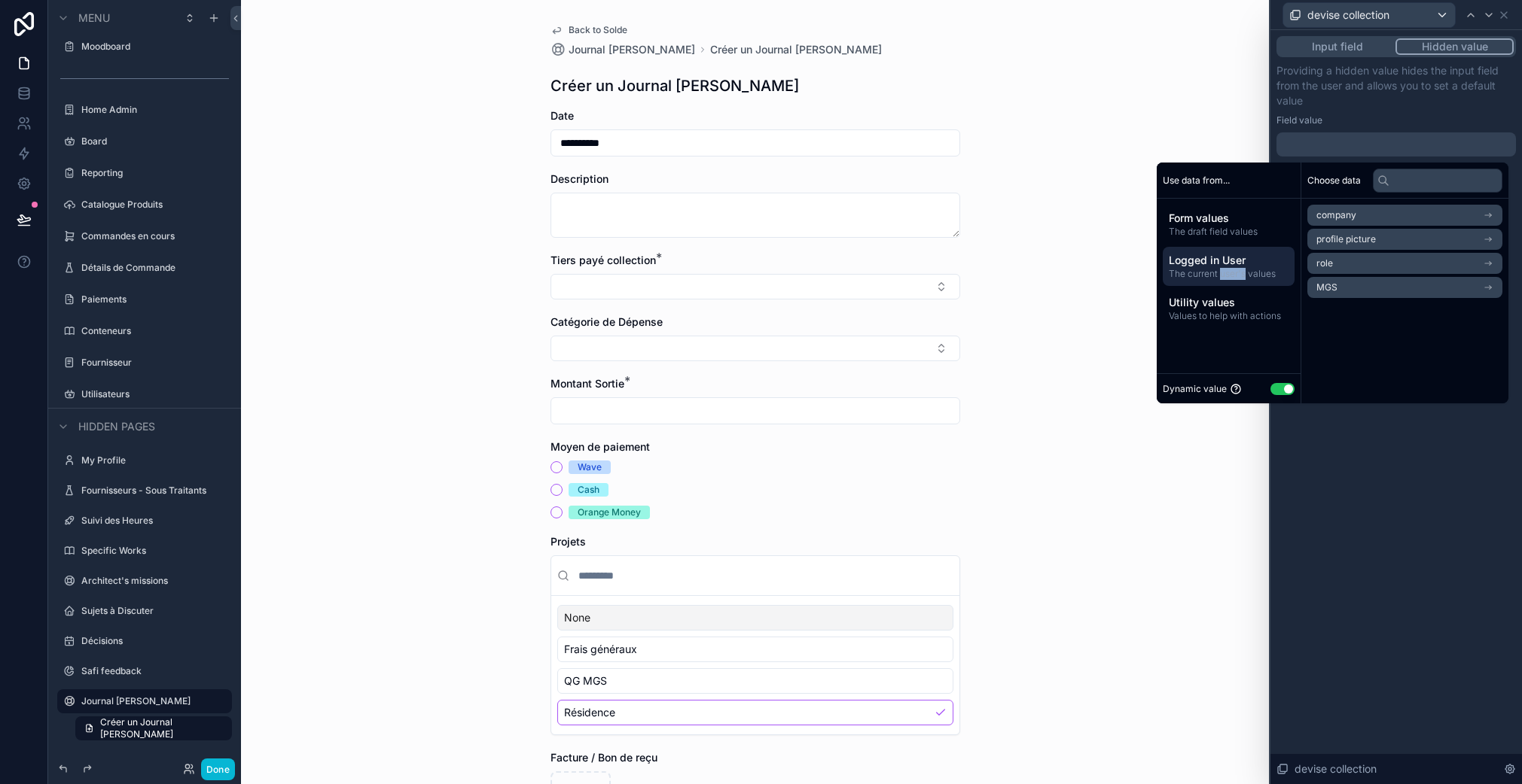
click at [1228, 268] on span "The current user's values" at bounding box center [1228, 274] width 120 height 12
click at [1226, 299] on span "Utility values" at bounding box center [1228, 302] width 120 height 15
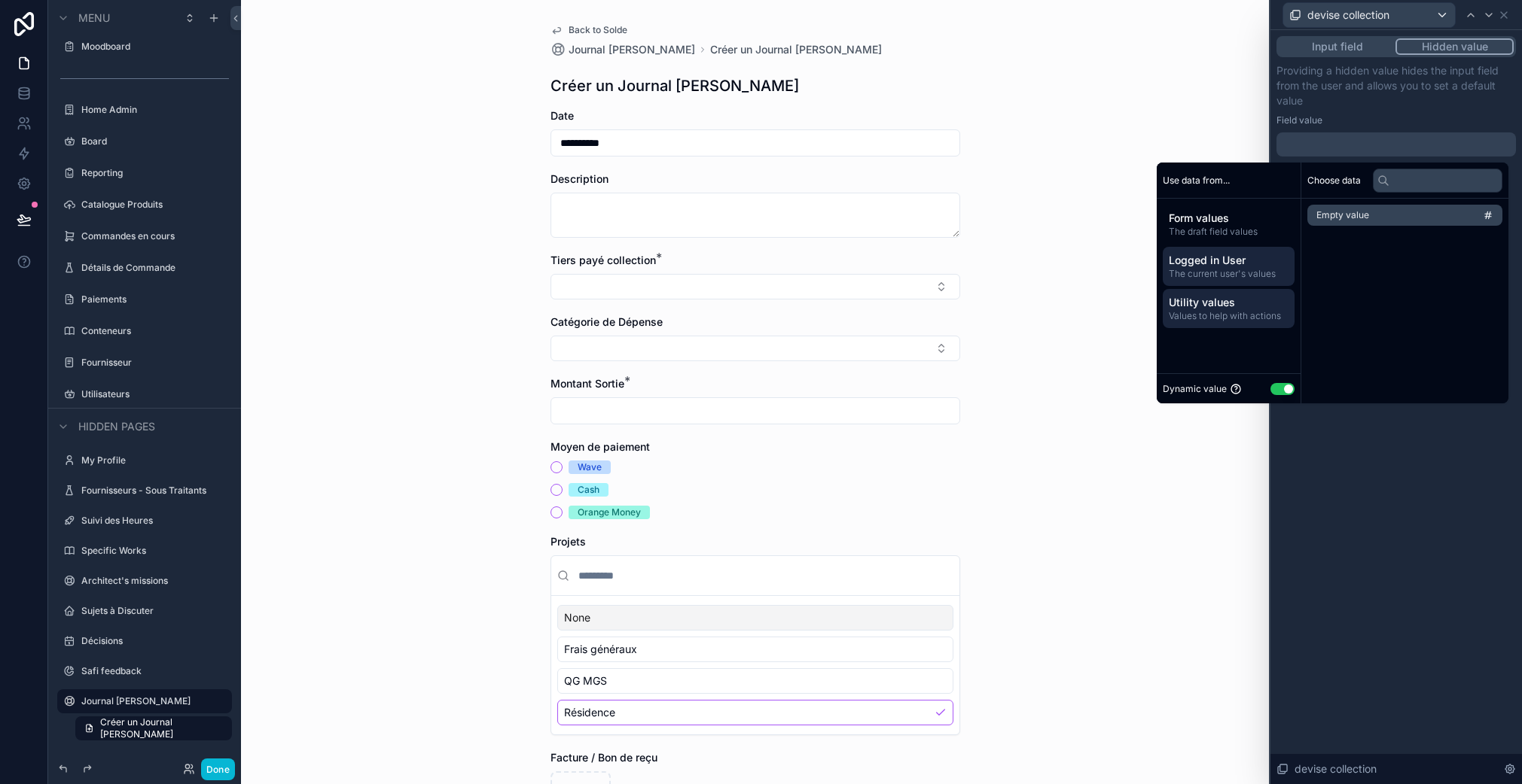
click at [1232, 263] on span "Logged in User" at bounding box center [1228, 259] width 120 height 15
click at [1233, 263] on span "Logged in User" at bounding box center [1228, 259] width 120 height 15
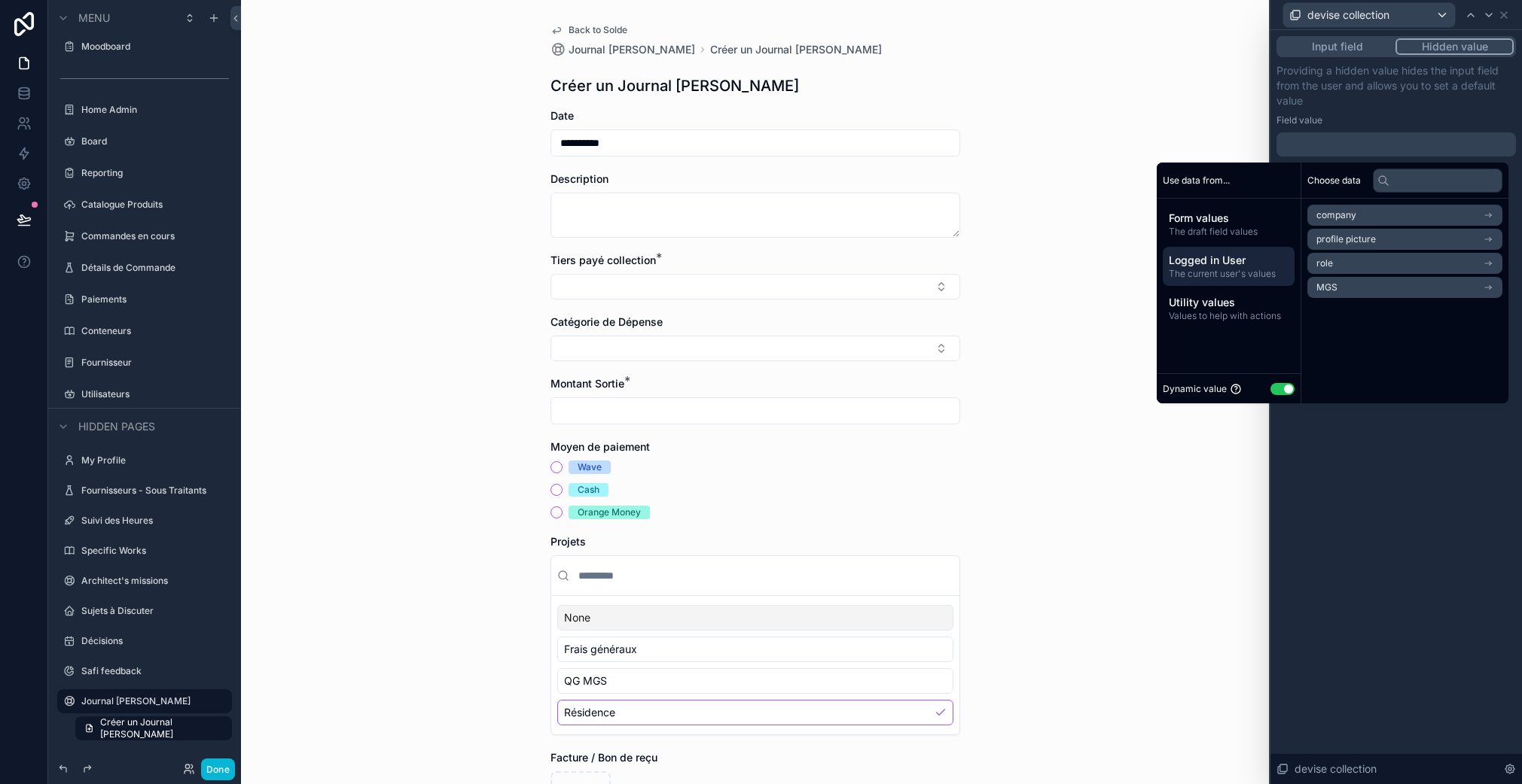
click at [1205, 265] on span "Logged in User" at bounding box center [1228, 259] width 120 height 15
click at [1346, 269] on li "role" at bounding box center [1404, 263] width 195 height 21
click at [1350, 248] on span "users collection" at bounding box center [1349, 242] width 67 height 12
click at [1350, 248] on div "users collection" at bounding box center [1404, 240] width 195 height 21
click at [1350, 249] on li "users collection" at bounding box center [1404, 243] width 195 height 21
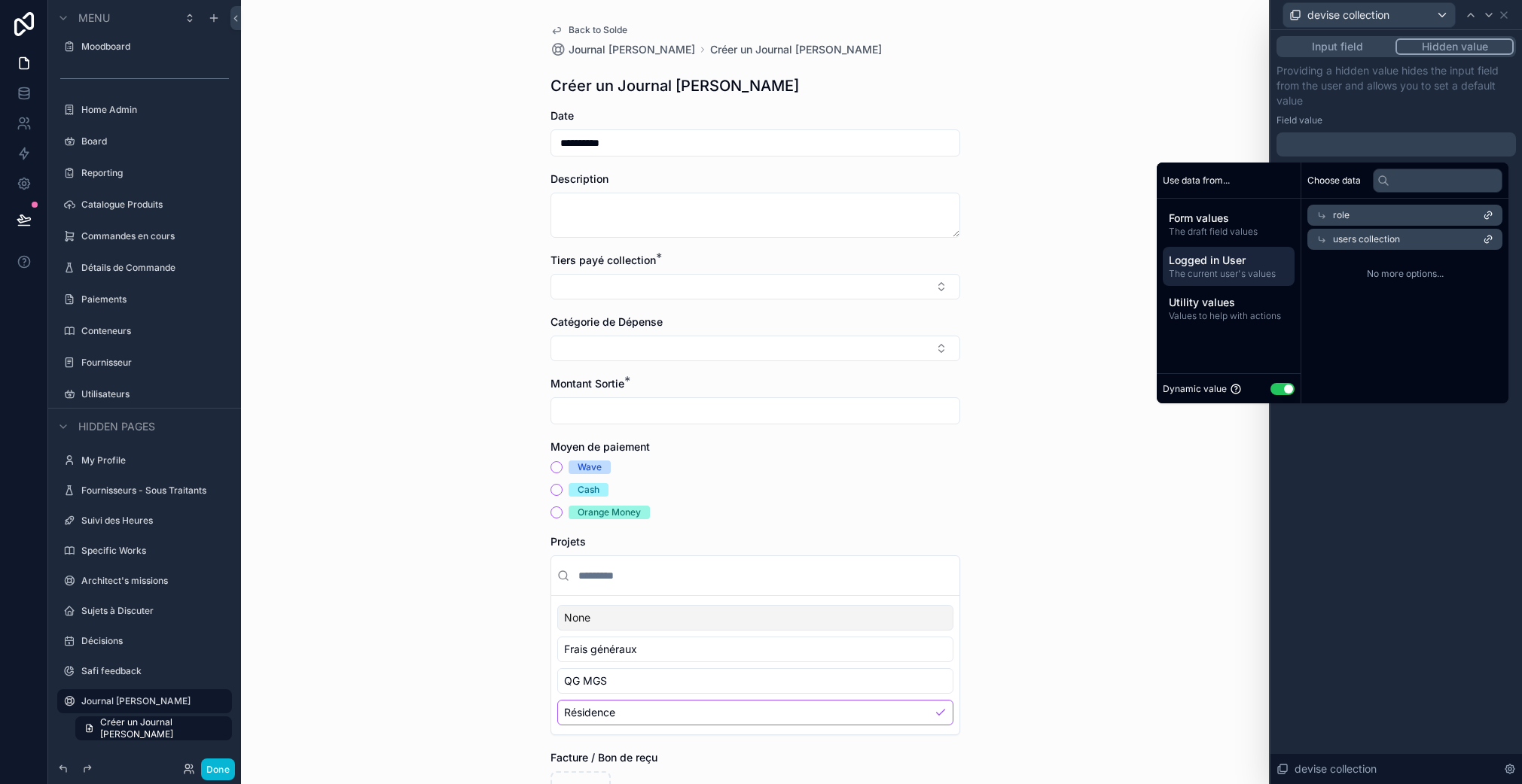
click at [1348, 249] on div "users collection" at bounding box center [1404, 240] width 195 height 21
click at [1245, 273] on span "The current user's values" at bounding box center [1228, 274] width 120 height 12
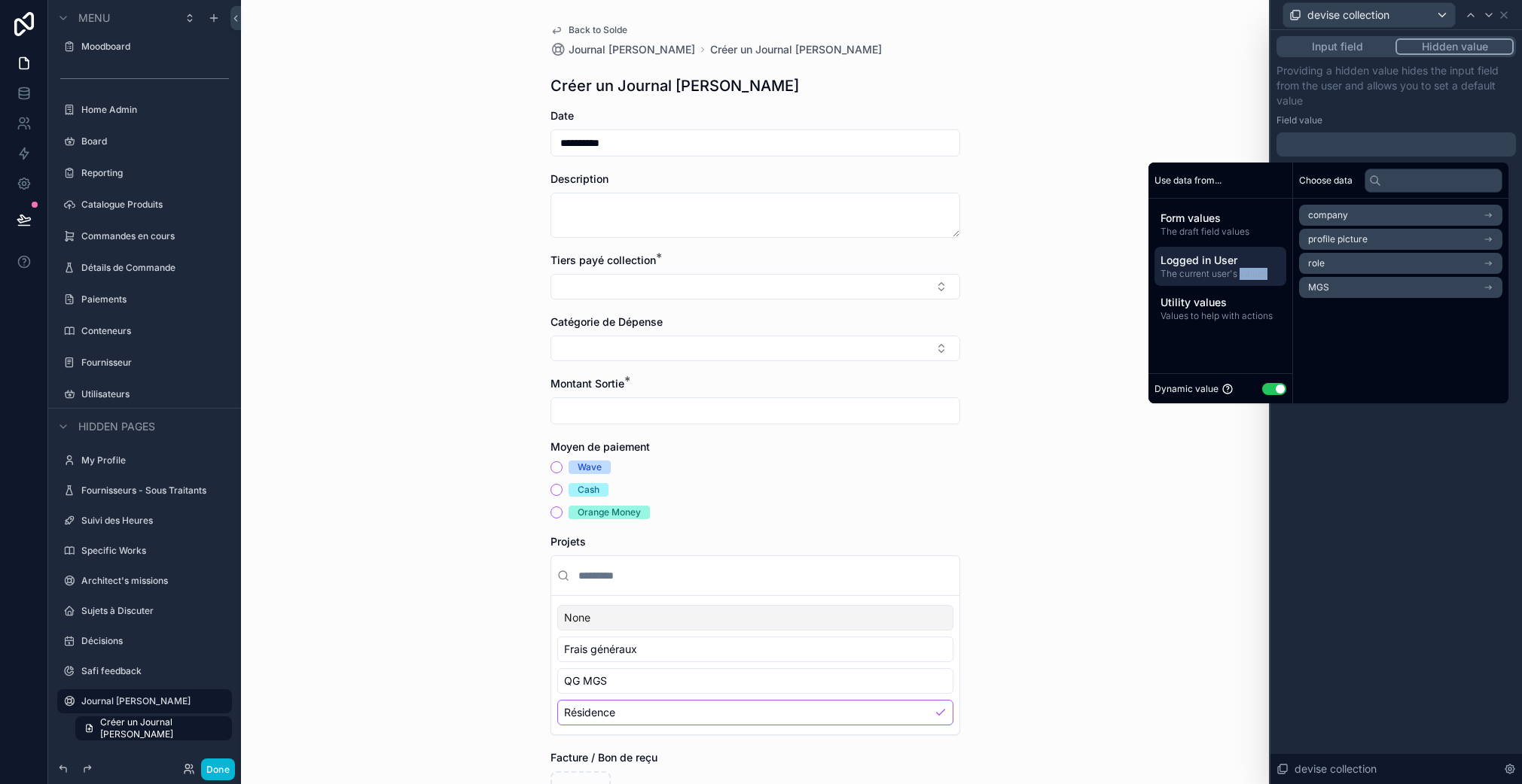
click at [1245, 273] on span "The current user's values" at bounding box center [1220, 274] width 120 height 12
click at [1332, 291] on li "MGS" at bounding box center [1404, 288] width 195 height 21
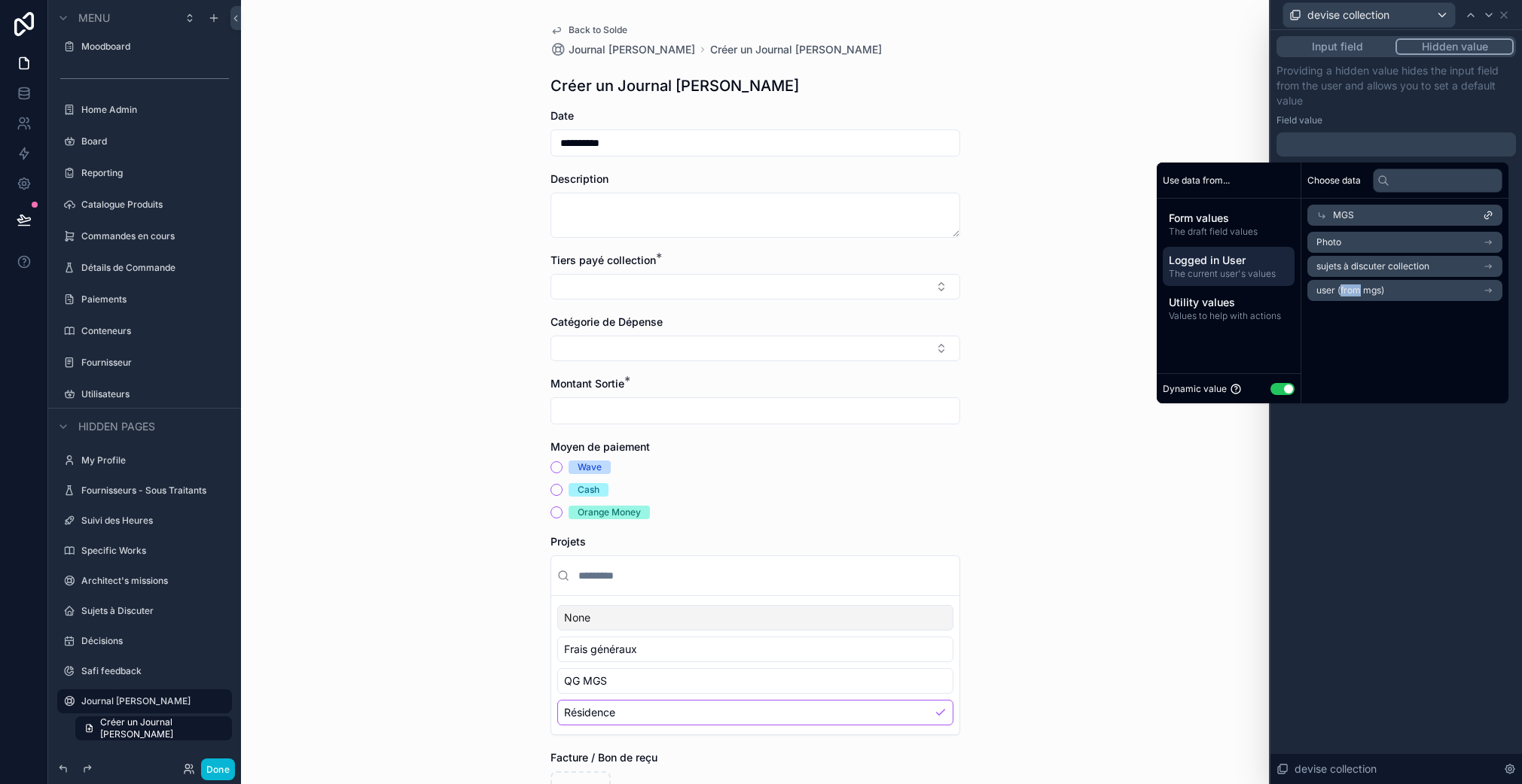
click at [1332, 290] on span "user (from mgs)" at bounding box center [1350, 290] width 68 height 12
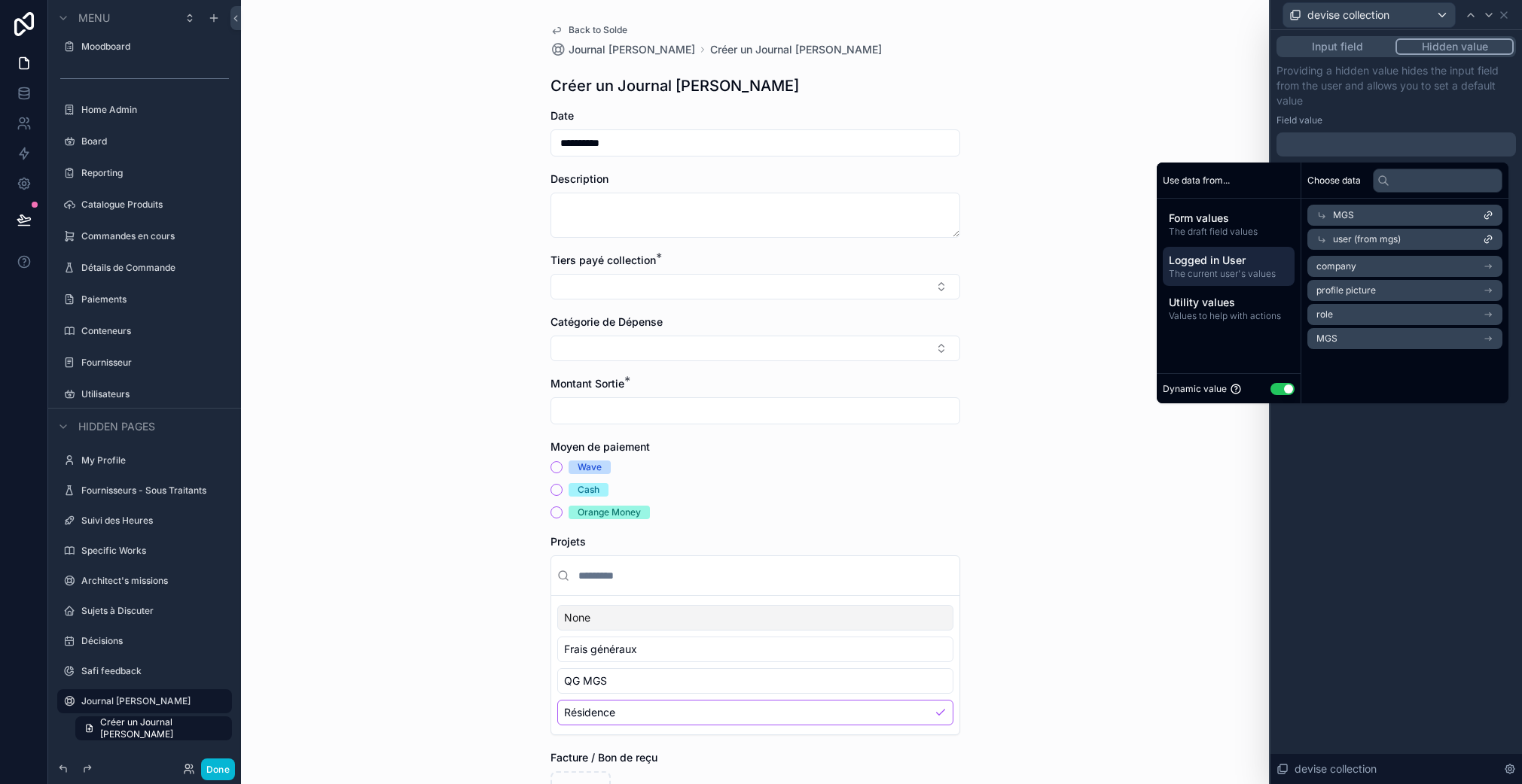
click at [1261, 287] on div "Form values The draft field values Logged in User The current user's values Uti…" at bounding box center [1228, 266] width 144 height 135
click at [1260, 287] on div "Form values The draft field values Logged in User The current user's values Uti…" at bounding box center [1228, 266] width 144 height 135
click at [1253, 272] on span "The current user's values" at bounding box center [1228, 274] width 120 height 12
drag, startPoint x: 1253, startPoint y: 272, endPoint x: 1268, endPoint y: 265, distance: 16.6
click at [1253, 272] on span "The current user's values" at bounding box center [1228, 274] width 120 height 12
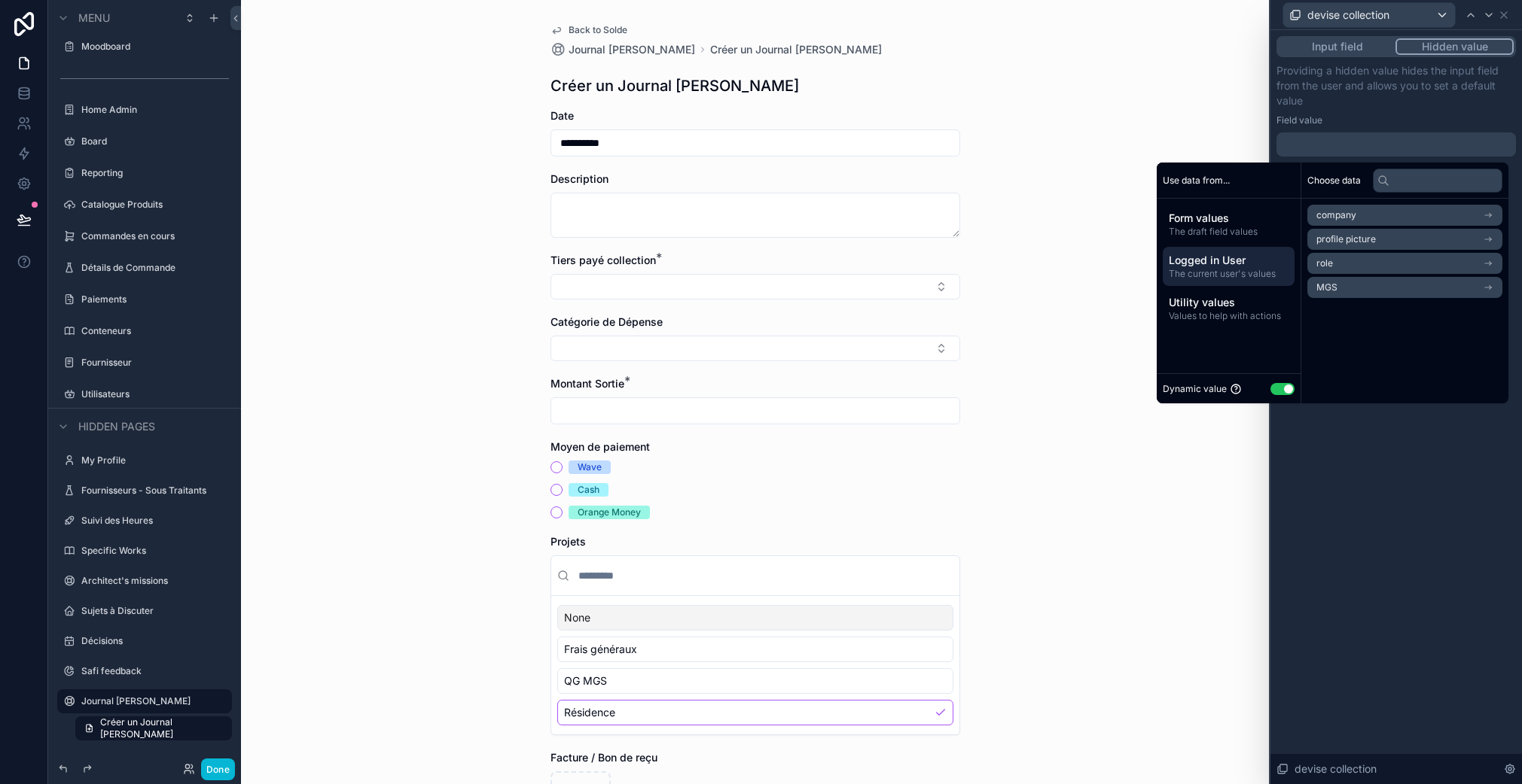
click at [1325, 287] on span "MGS" at bounding box center [1327, 288] width 21 height 12
click at [1338, 291] on span "user (from mgs)" at bounding box center [1350, 290] width 68 height 12
click at [1339, 348] on li "MGS" at bounding box center [1404, 339] width 195 height 21
click at [1339, 343] on span "user (from mgs)" at bounding box center [1350, 338] width 68 height 12
click at [1433, 320] on span "No more options..." at bounding box center [1404, 322] width 195 height 12
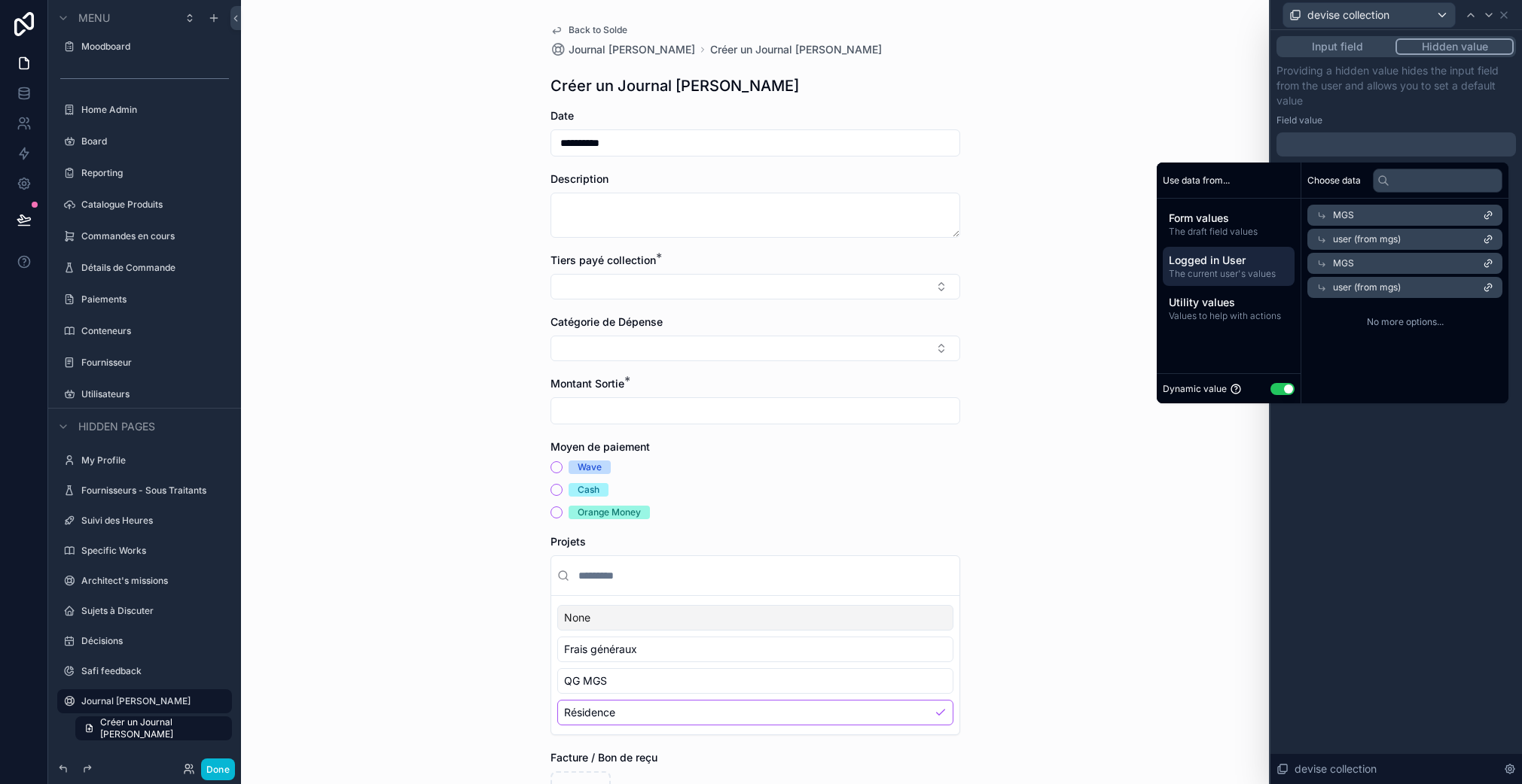
click at [1388, 503] on div "Input field Hidden value Providing a hidden value hides the input field from th…" at bounding box center [1396, 407] width 252 height 754
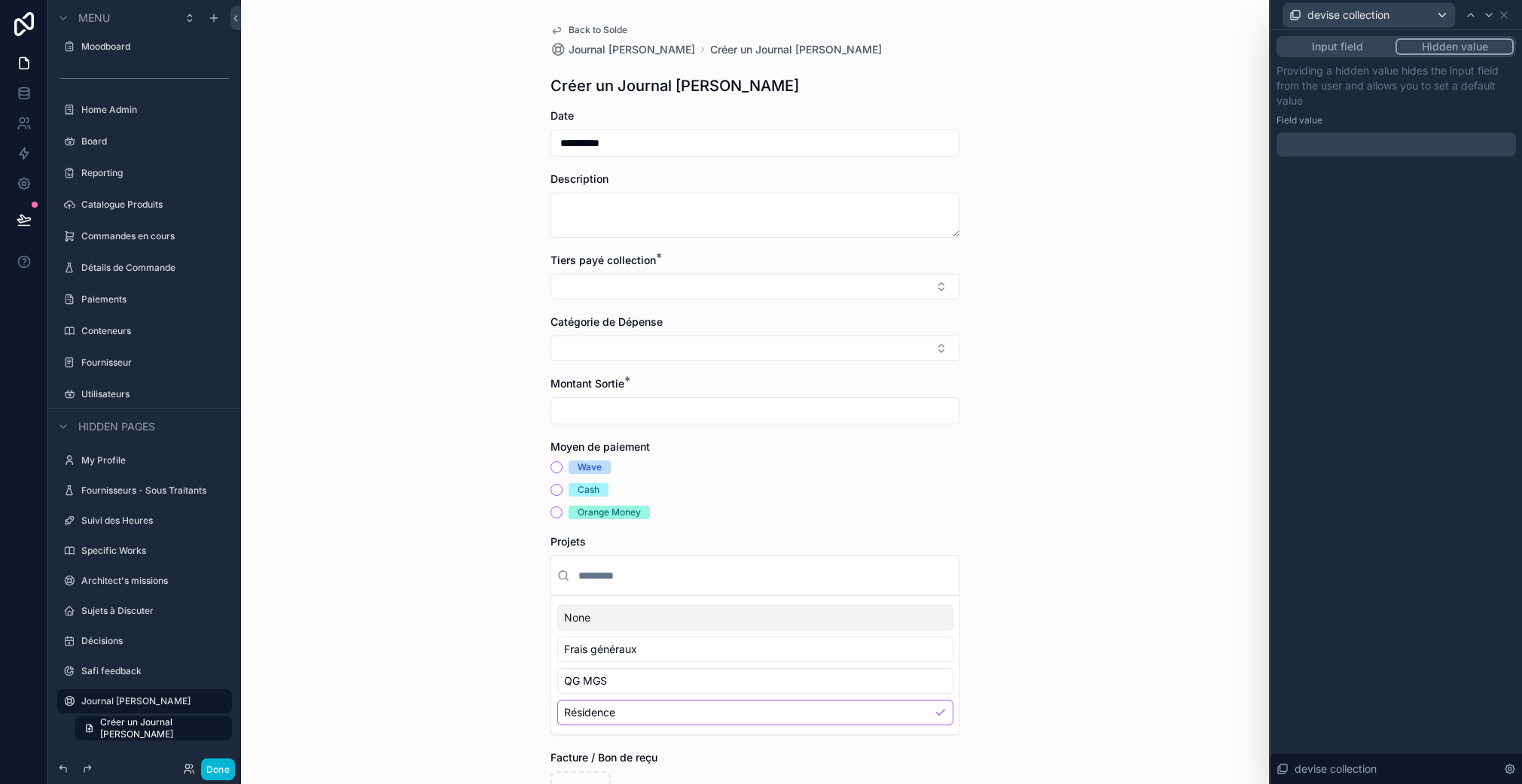
click at [1319, 128] on div "Providing a hidden value hides the input field from the user and allows you to …" at bounding box center [1396, 110] width 239 height 93
click at [1321, 148] on div at bounding box center [1396, 144] width 239 height 24
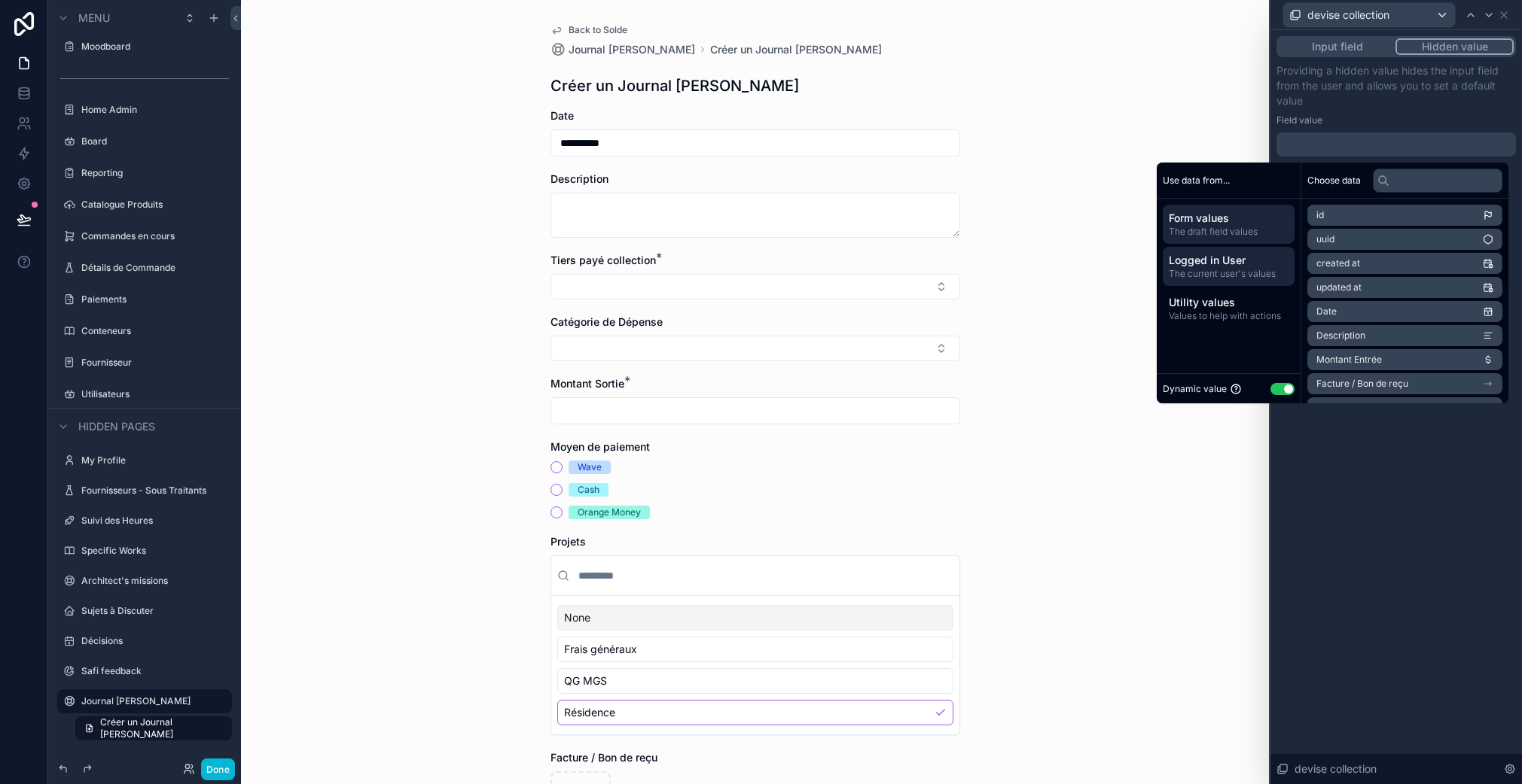
click at [1208, 286] on div "Logged in User The current user's values" at bounding box center [1228, 266] width 132 height 39
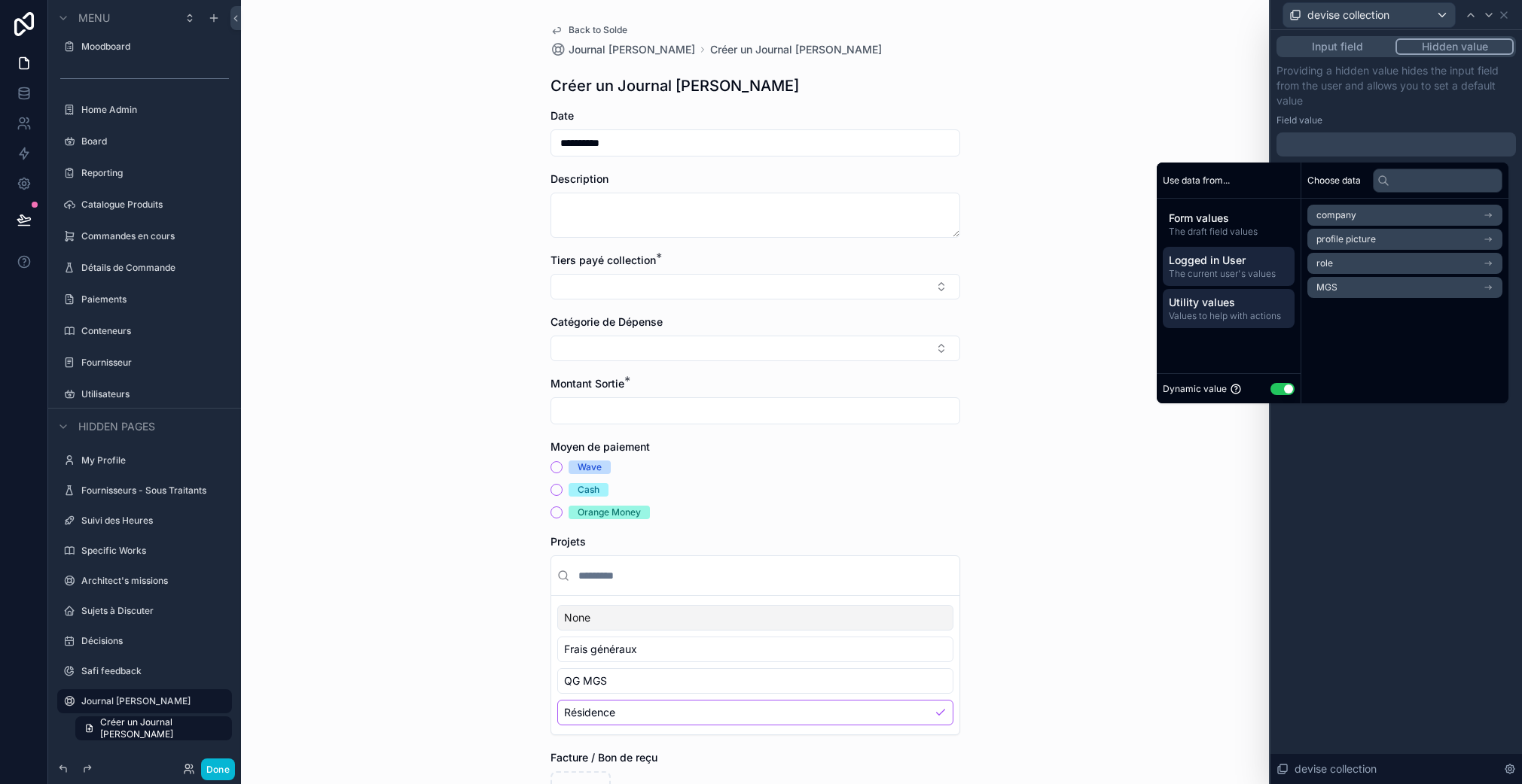
click at [1205, 303] on span "Utility values" at bounding box center [1228, 302] width 120 height 15
click at [1219, 282] on div "Logged in User The current user's values" at bounding box center [1228, 266] width 132 height 39
click at [1213, 226] on span "The draft field values" at bounding box center [1228, 231] width 120 height 12
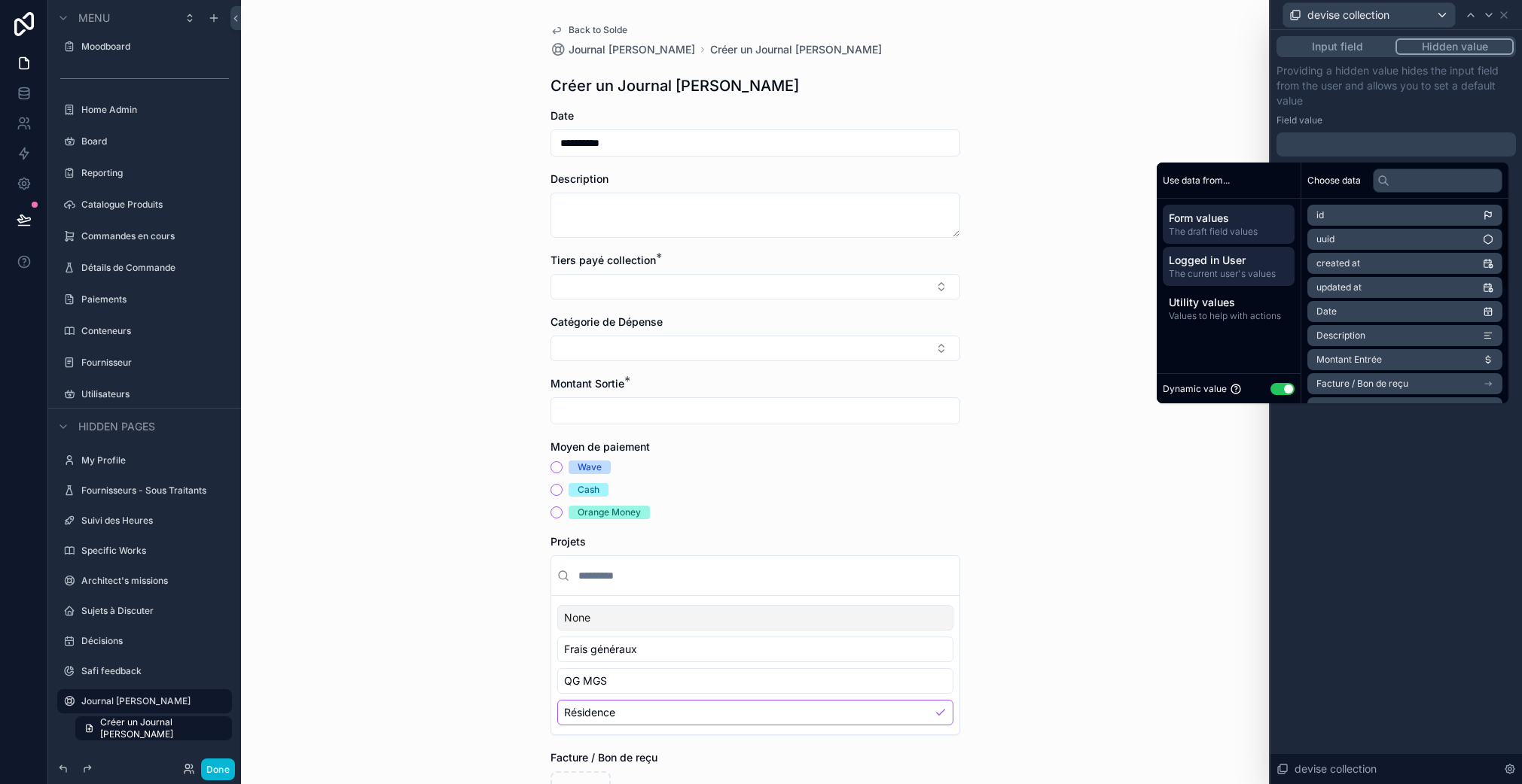
click at [1229, 273] on span "The current user's values" at bounding box center [1228, 274] width 120 height 12
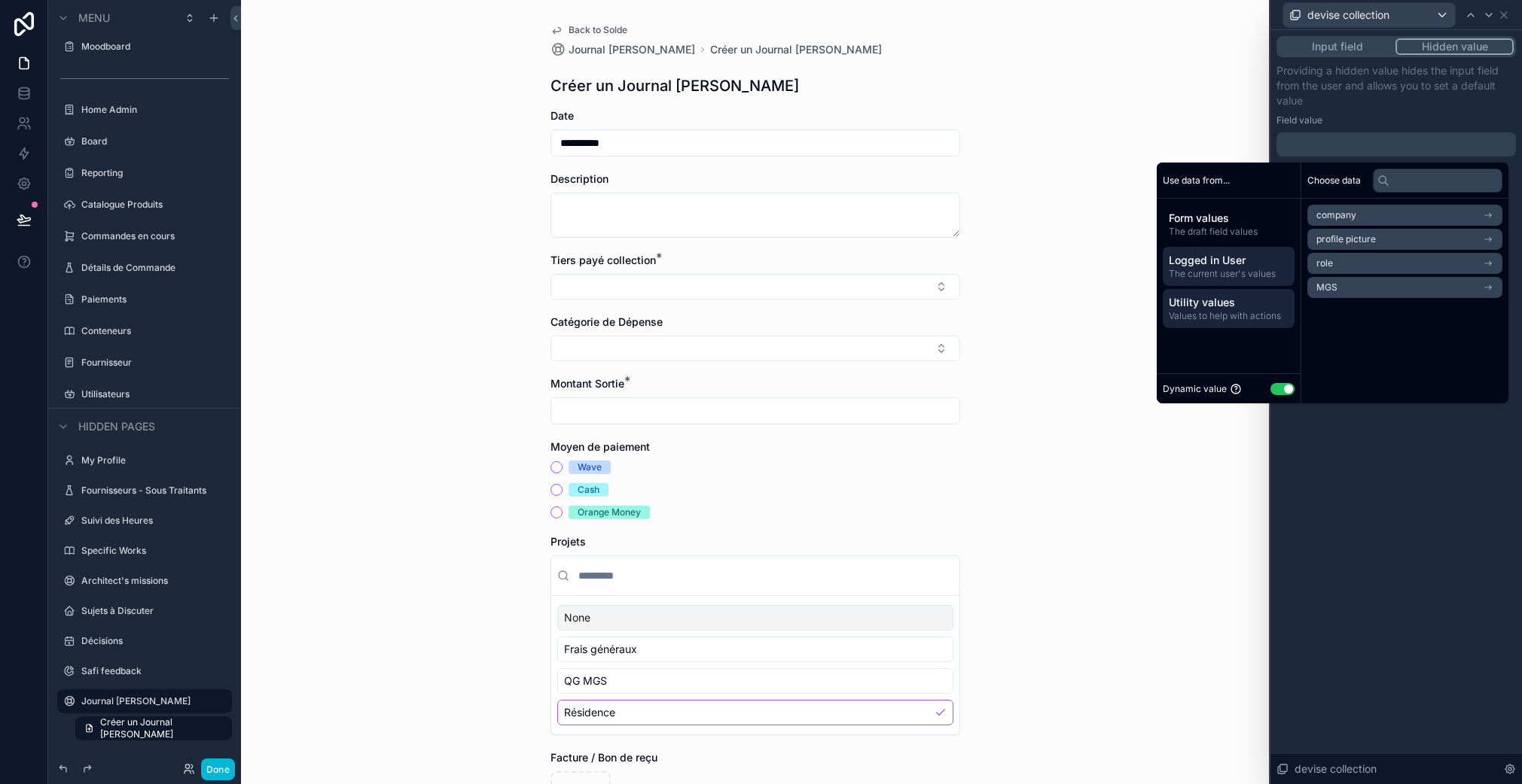
click at [1212, 299] on span "Utility values" at bounding box center [1228, 302] width 120 height 15
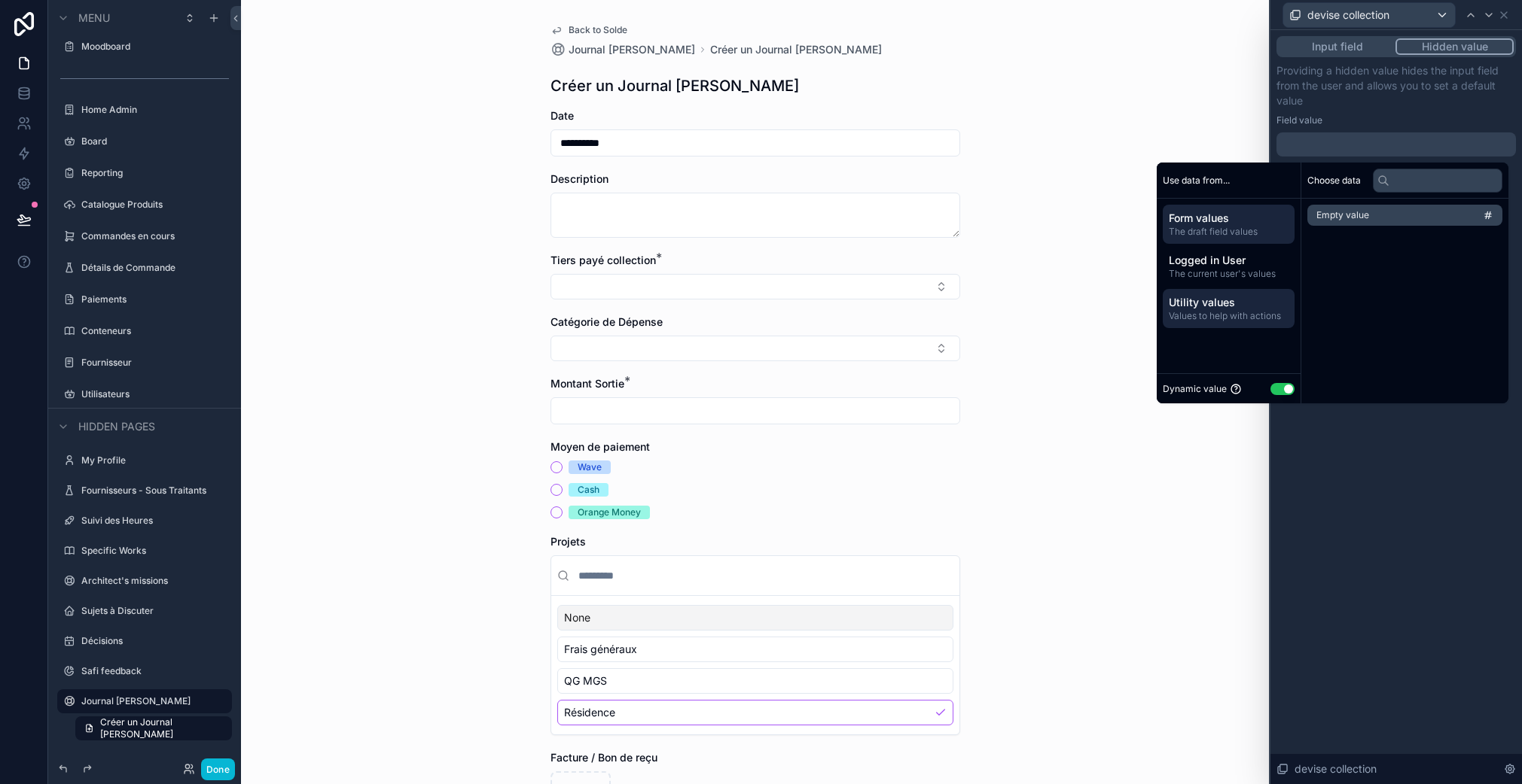
click at [1214, 222] on span "Form values" at bounding box center [1228, 218] width 120 height 15
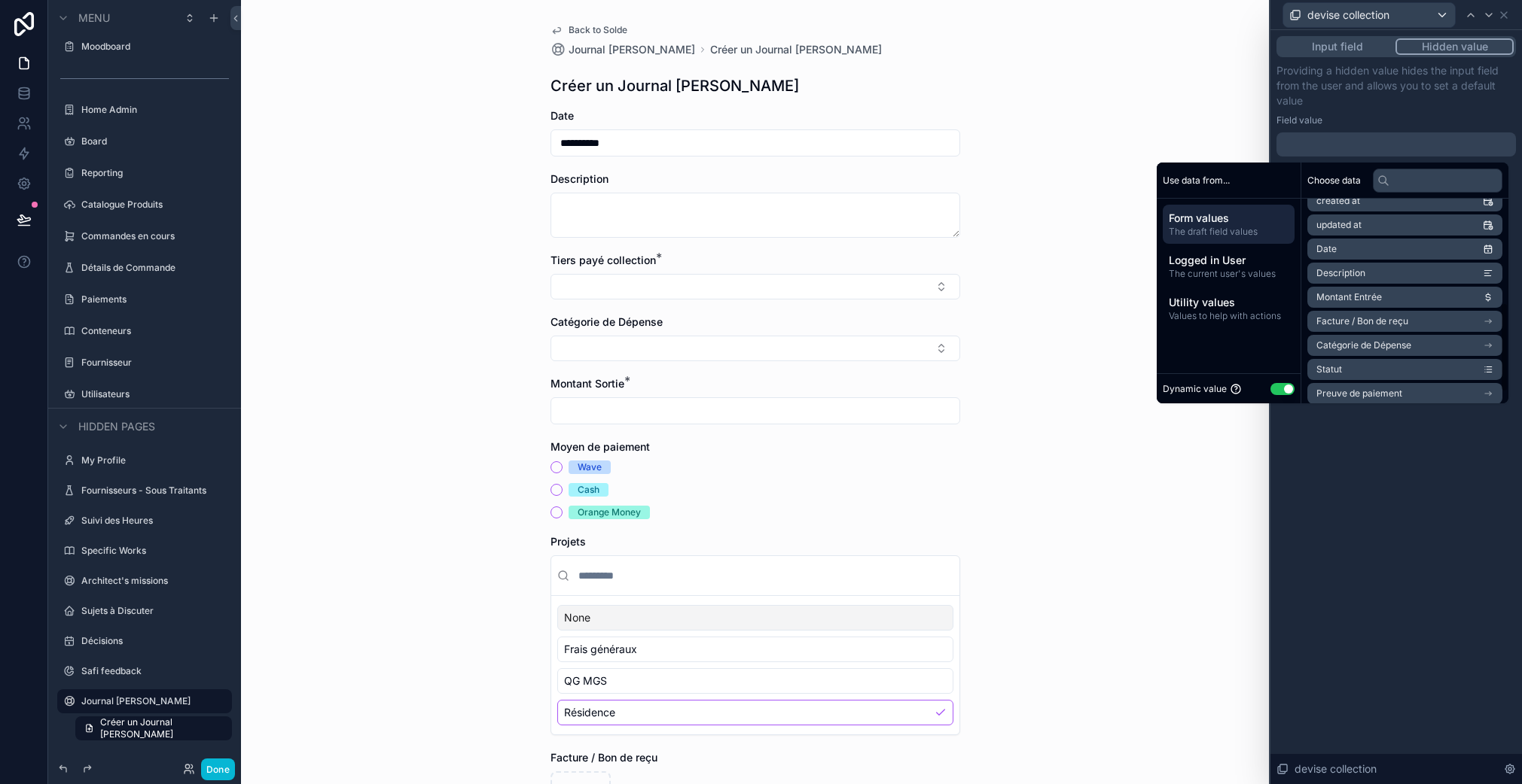
scroll to position [262, 0]
click at [1367, 389] on span "devise collection" at bounding box center [1352, 387] width 72 height 12
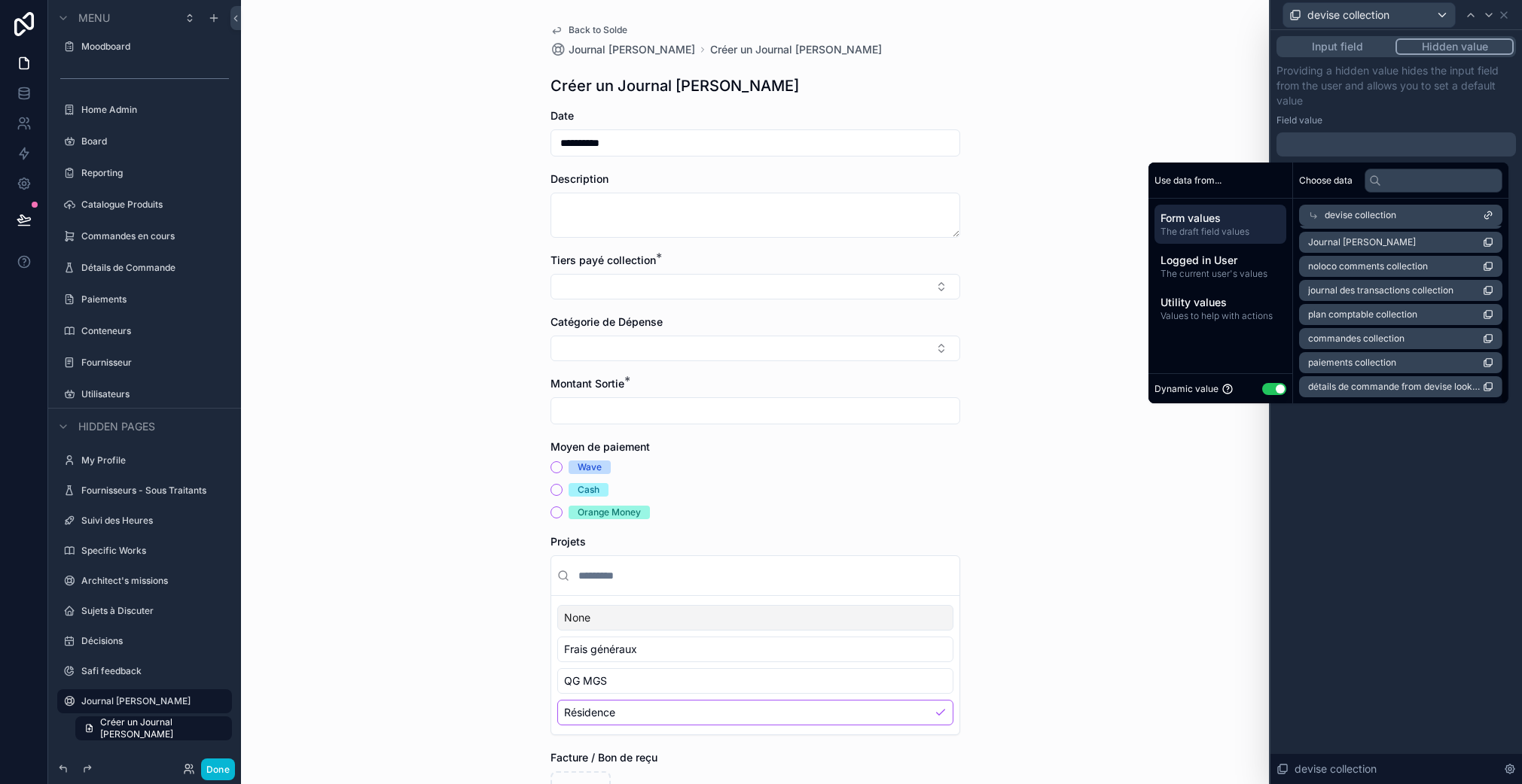
scroll to position [192, 0]
click at [1273, 387] on button "Use setting" at bounding box center [1282, 389] width 24 height 12
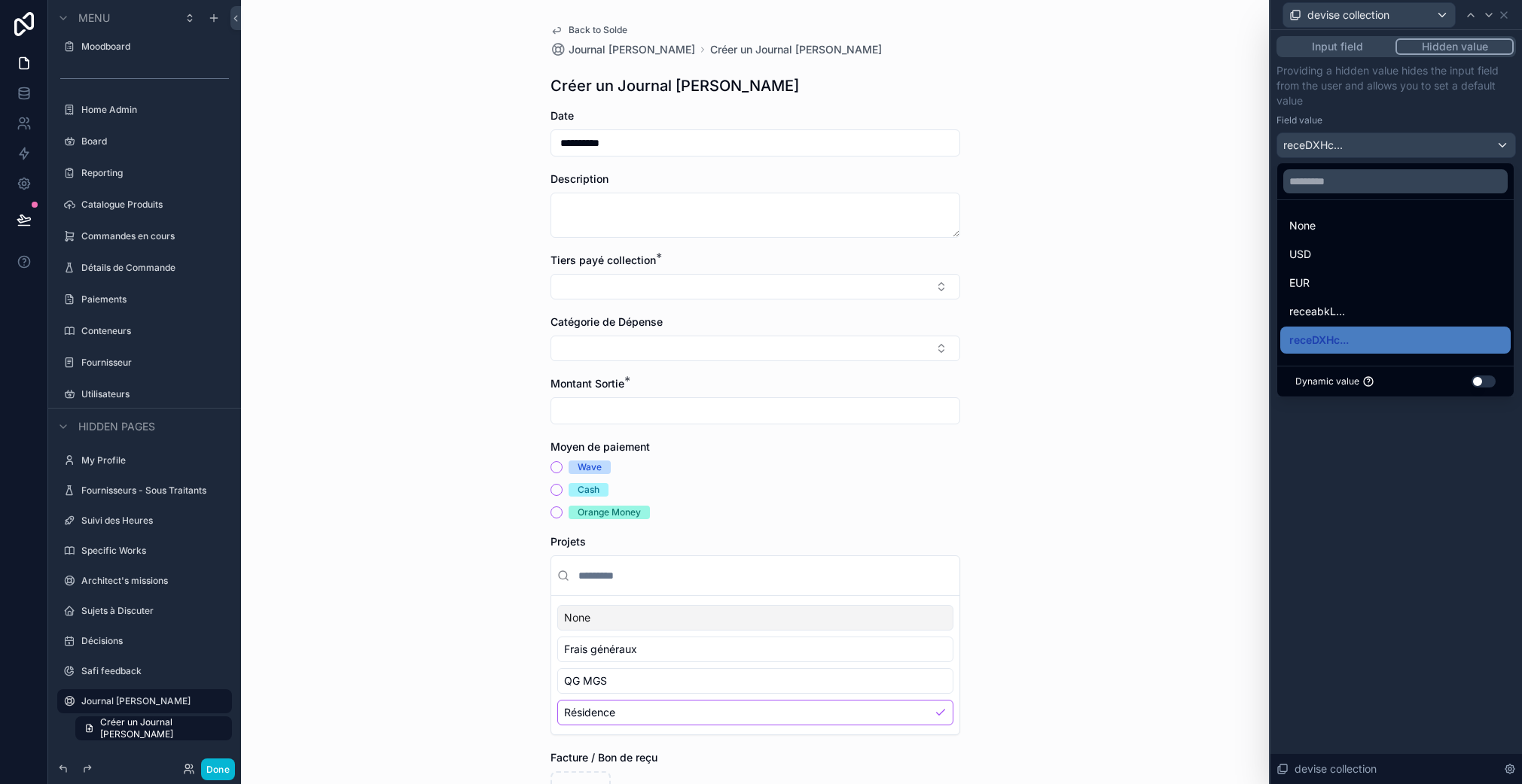
drag, startPoint x: 1322, startPoint y: 322, endPoint x: 1373, endPoint y: 451, distance: 138.7
click at [1373, 450] on div "devise collection Input field Hidden value Providing a hidden value hides the i…" at bounding box center [761, 392] width 1522 height 784
click at [1369, 457] on div at bounding box center [1396, 392] width 252 height 784
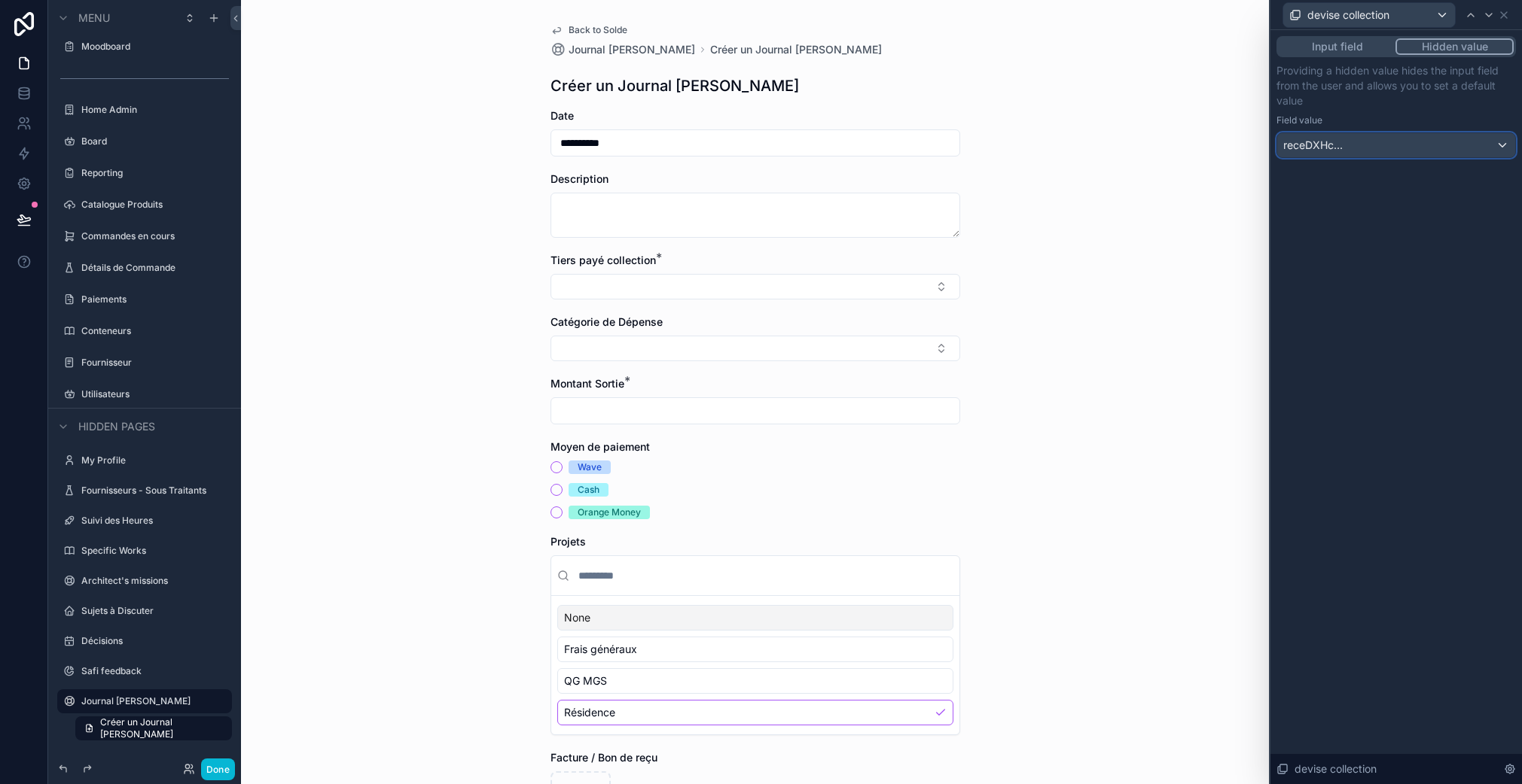
click at [1363, 147] on div "receDXHc..." at bounding box center [1396, 145] width 238 height 24
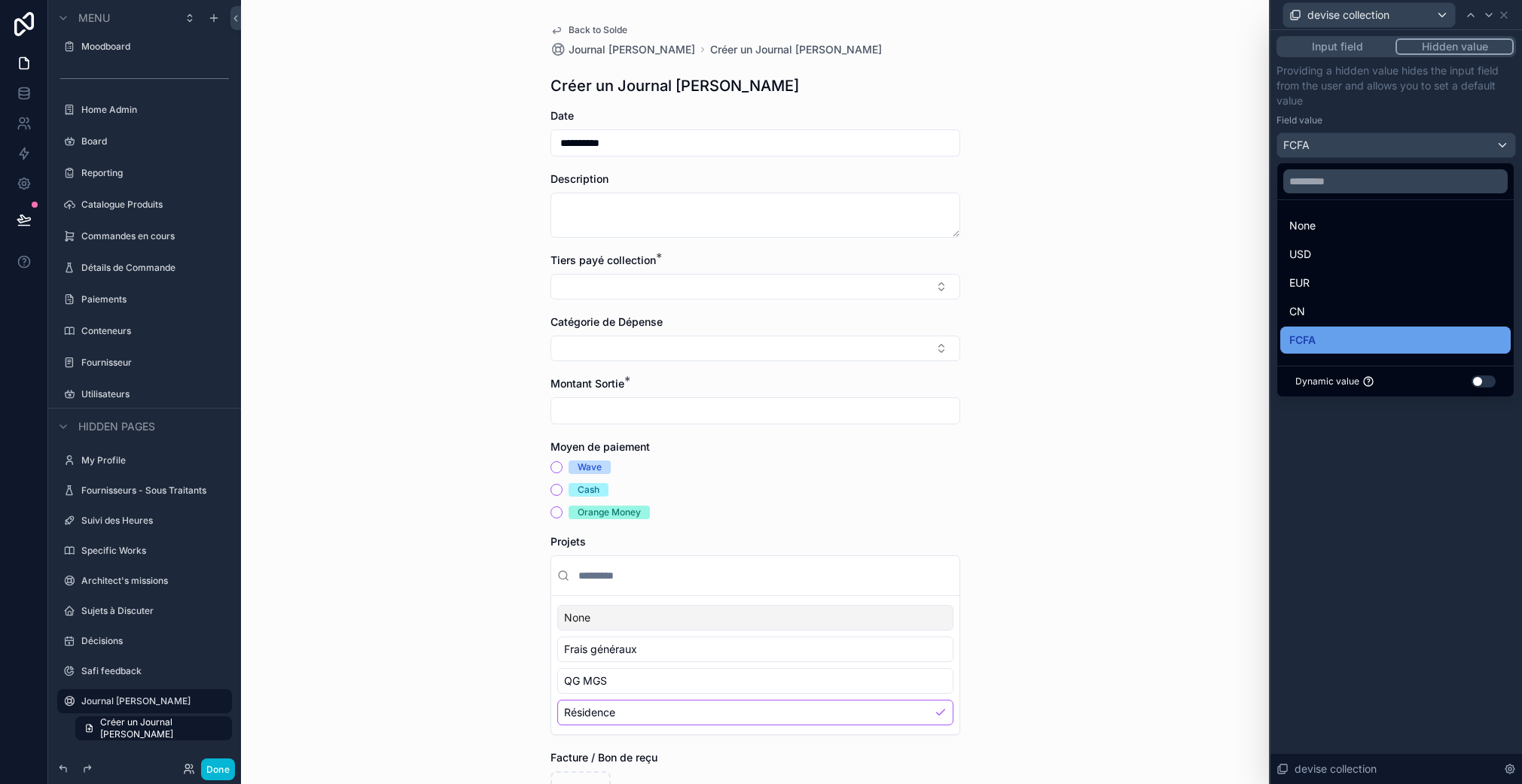
click at [1324, 341] on div "FCFA" at bounding box center [1395, 340] width 212 height 18
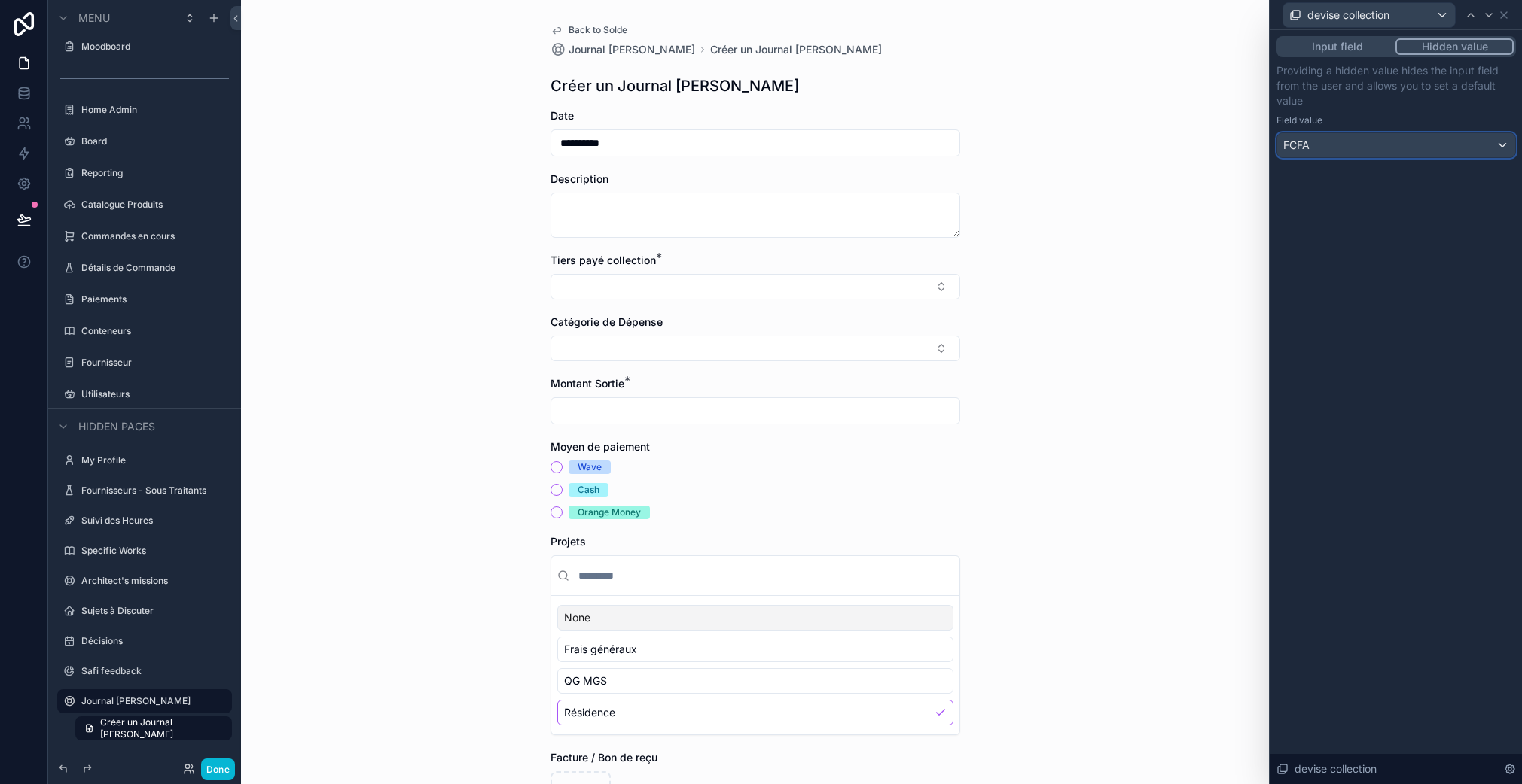
click at [1419, 152] on div "FCFA" at bounding box center [1396, 145] width 238 height 24
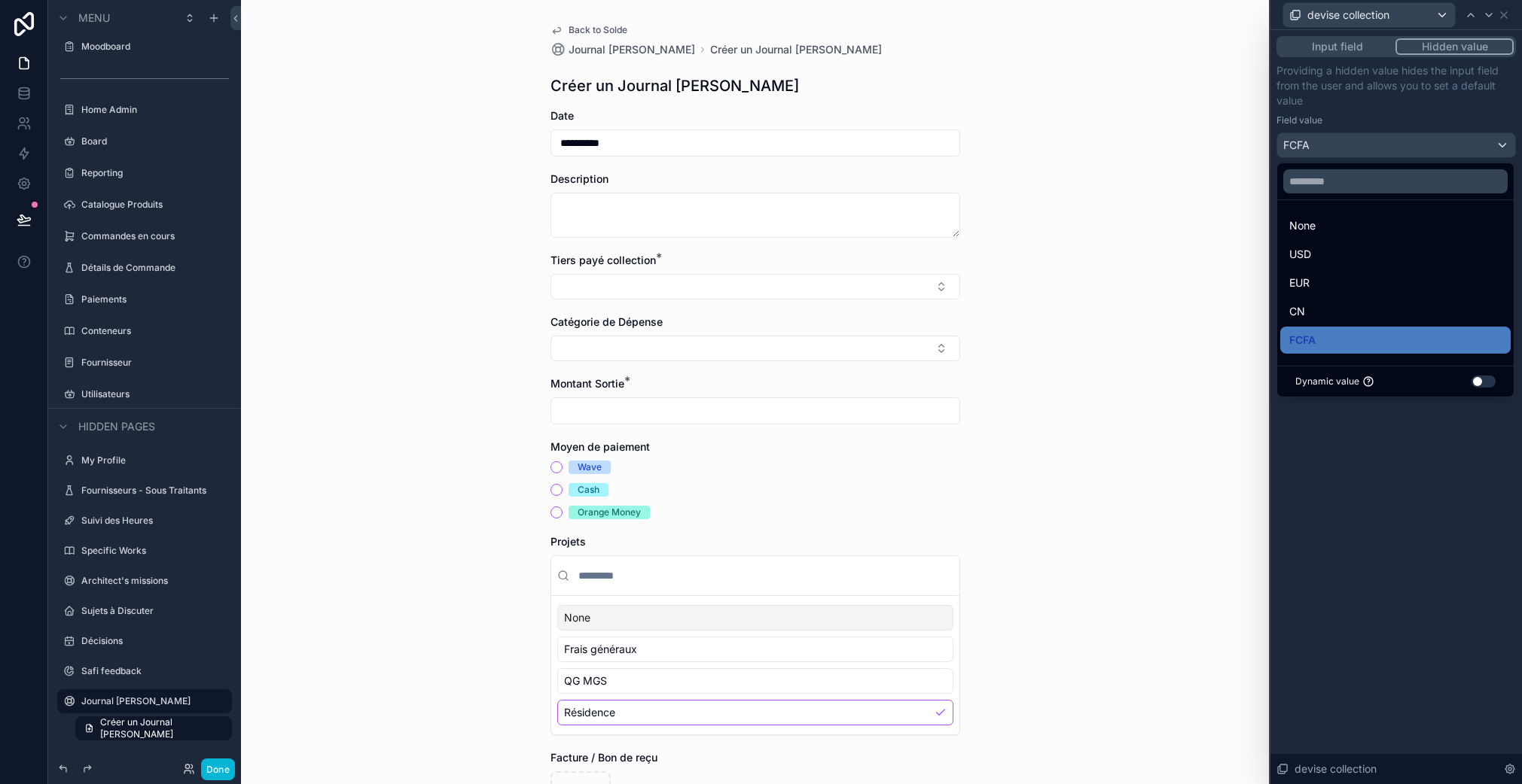
click at [1331, 345] on div "FCFA" at bounding box center [1395, 340] width 212 height 18
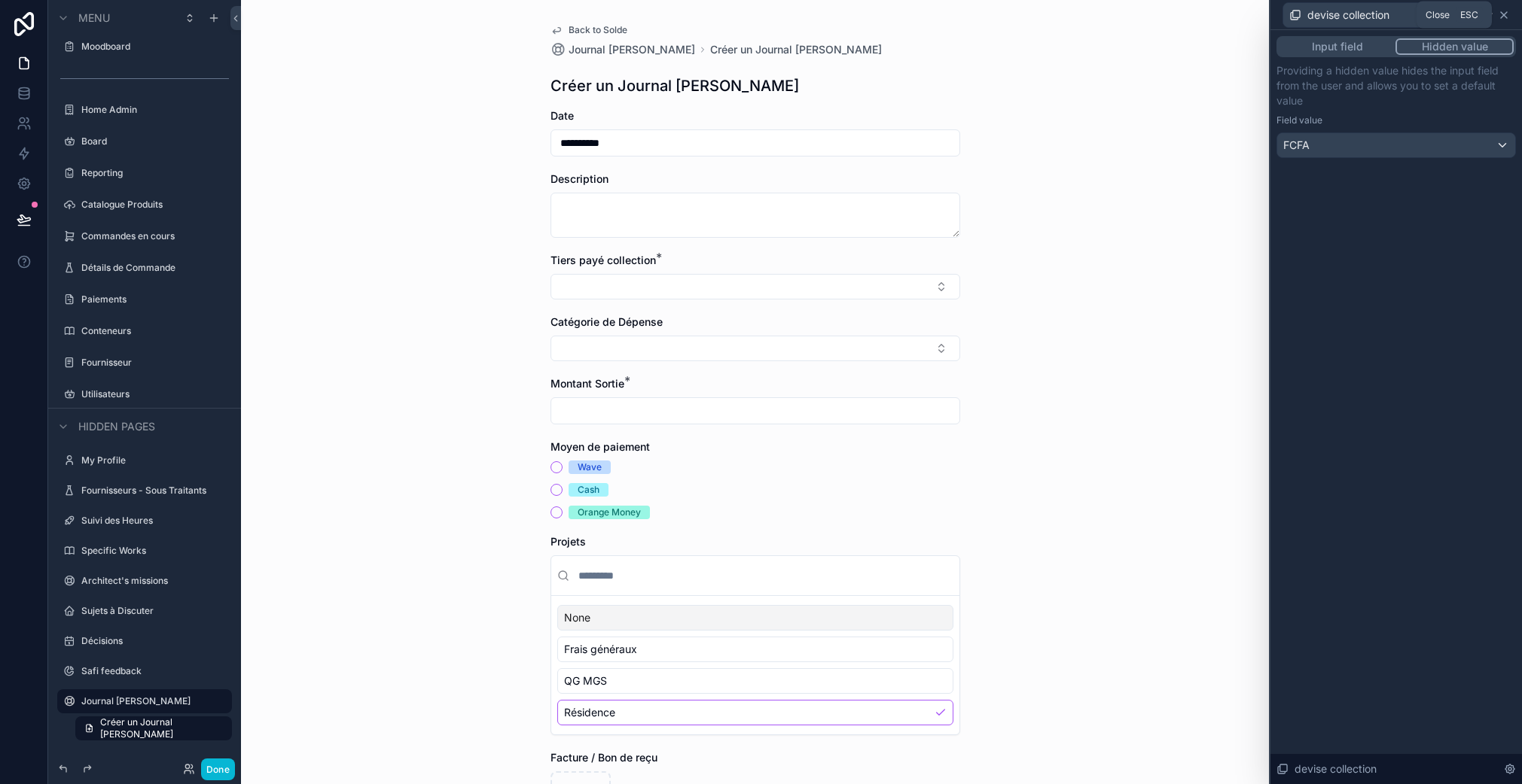
click at [1508, 15] on icon at bounding box center [1504, 15] width 12 height 12
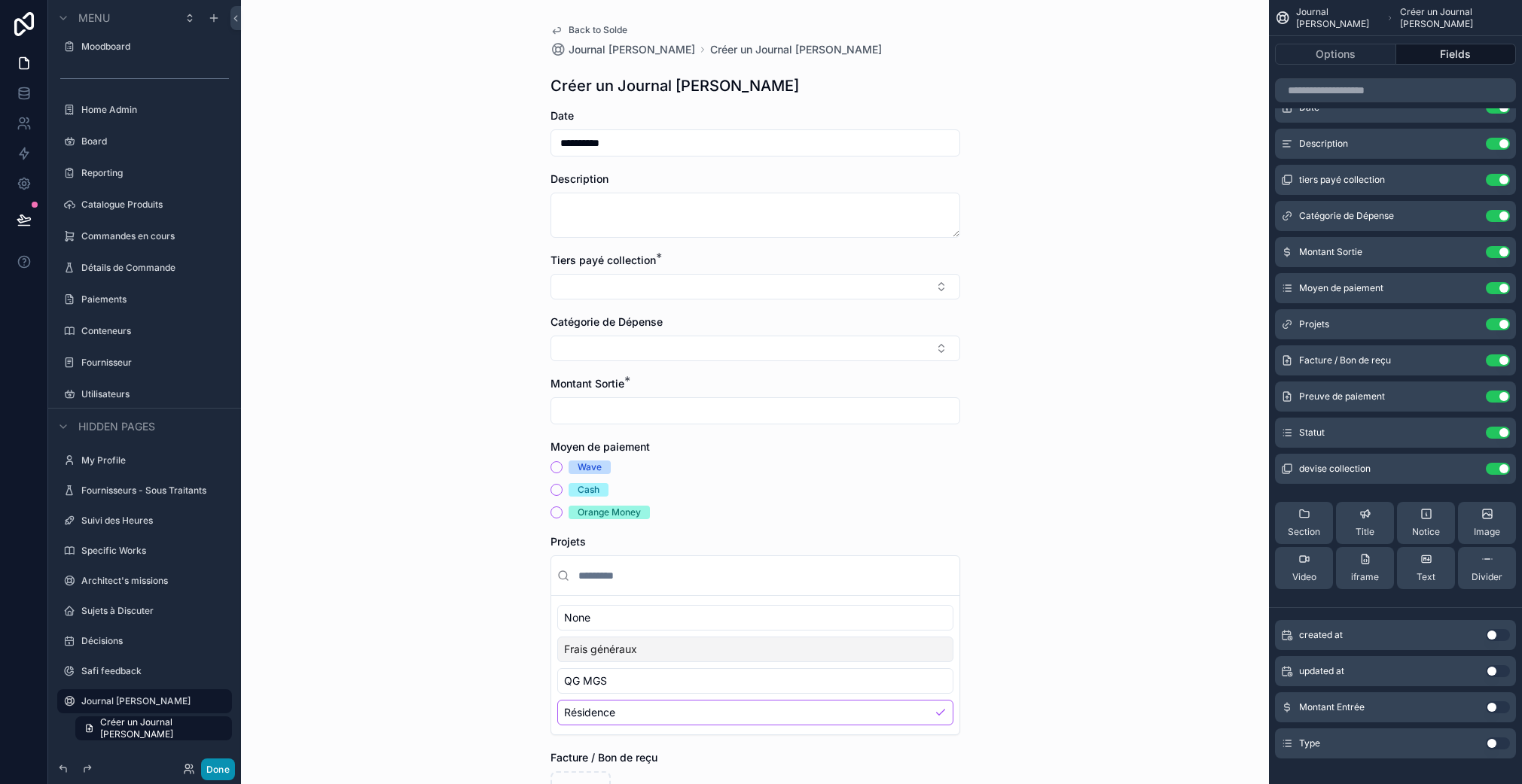
click at [214, 766] on button "Done" at bounding box center [218, 769] width 34 height 21
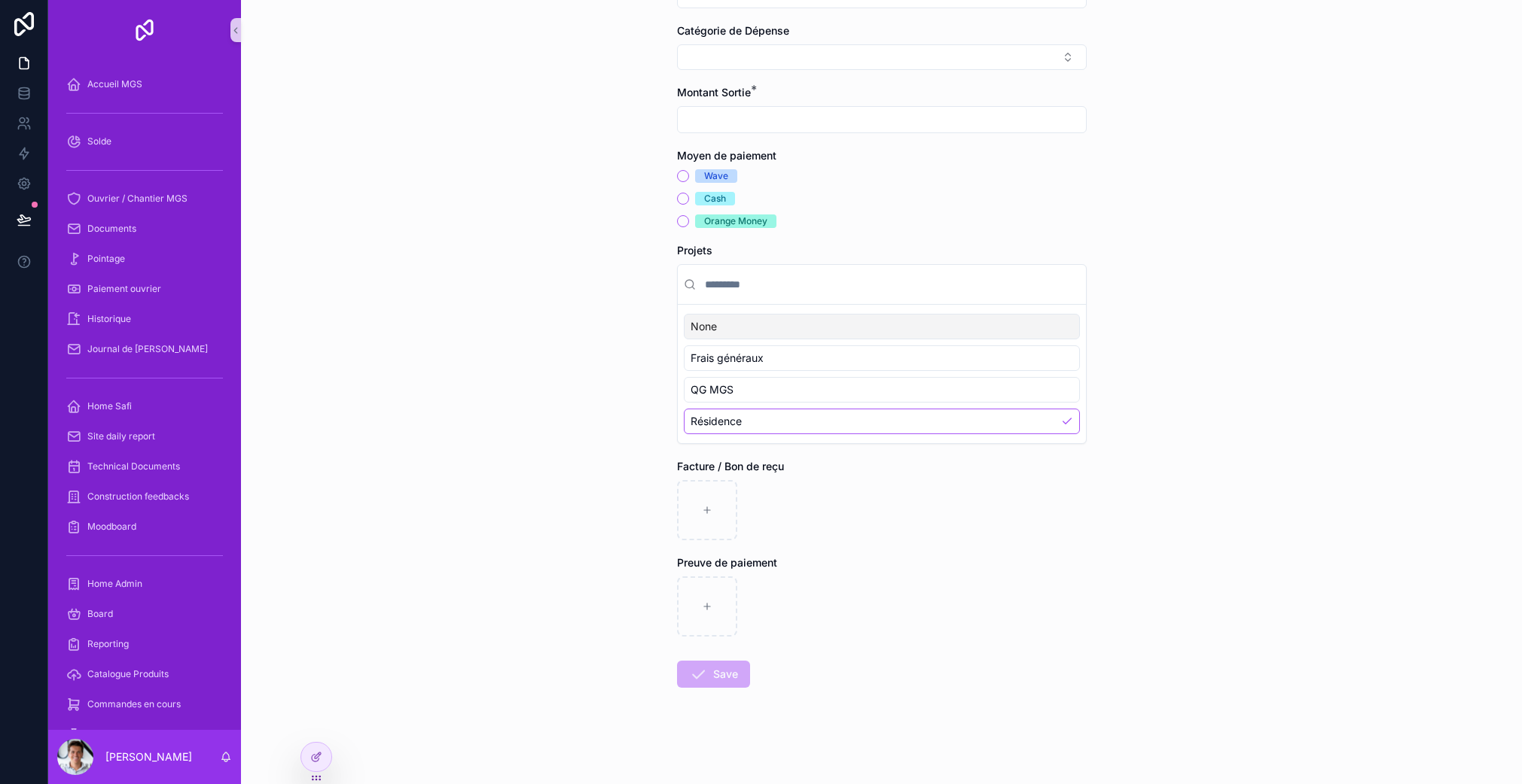
scroll to position [0, 0]
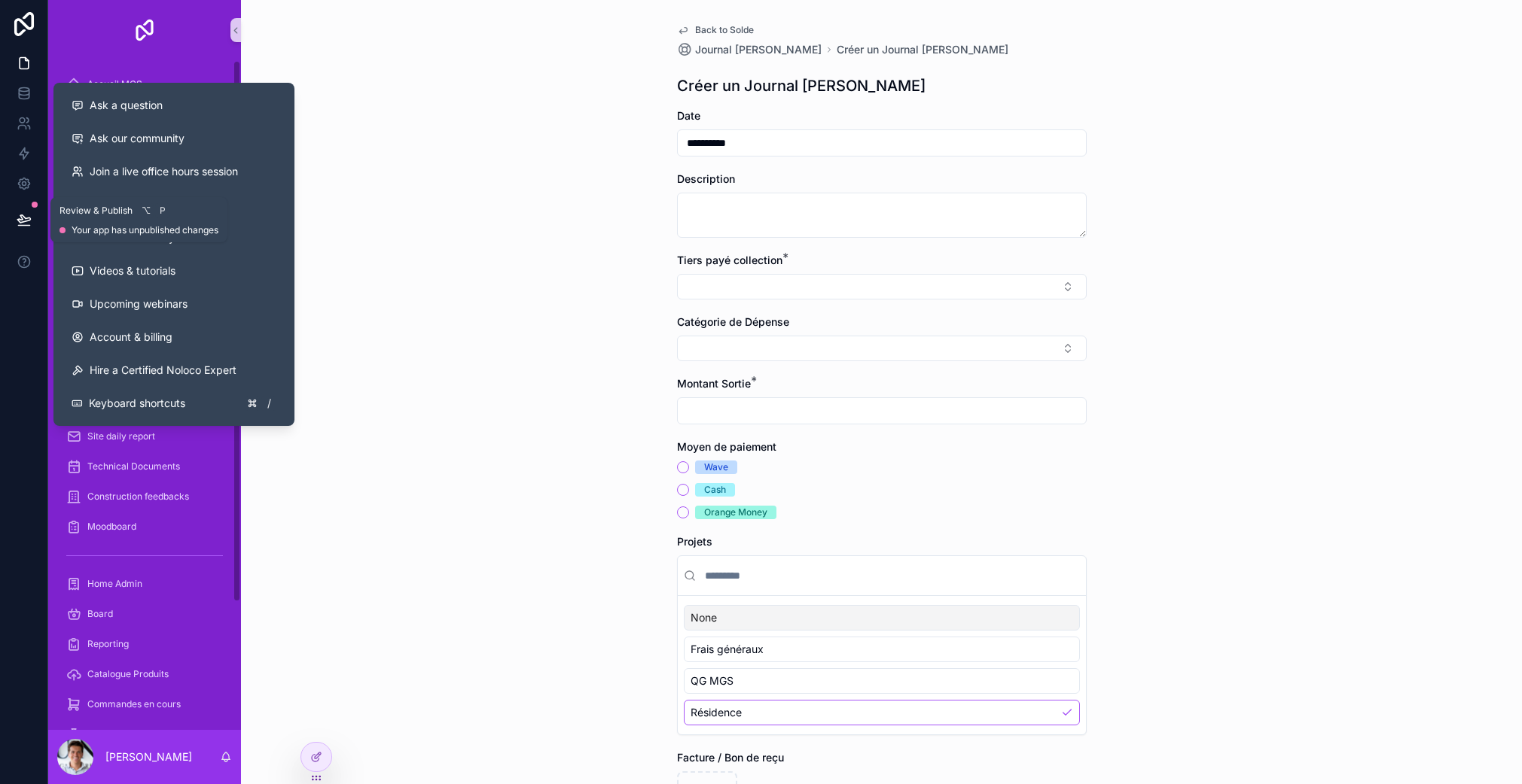
click at [26, 225] on icon at bounding box center [24, 225] width 12 height 0
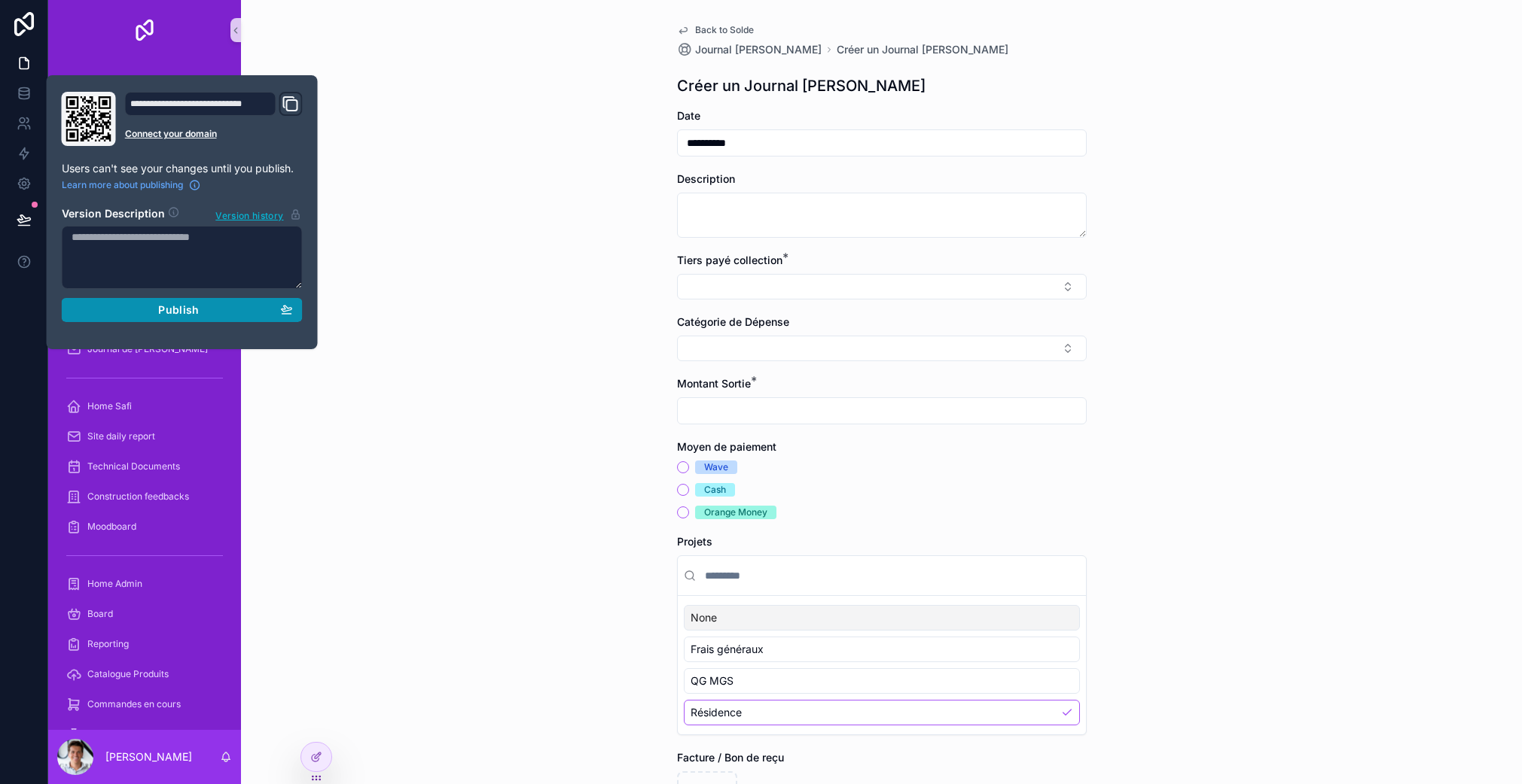
click at [97, 318] on button "Publish" at bounding box center [183, 310] width 241 height 24
